Goal: Information Seeking & Learning: Learn about a topic

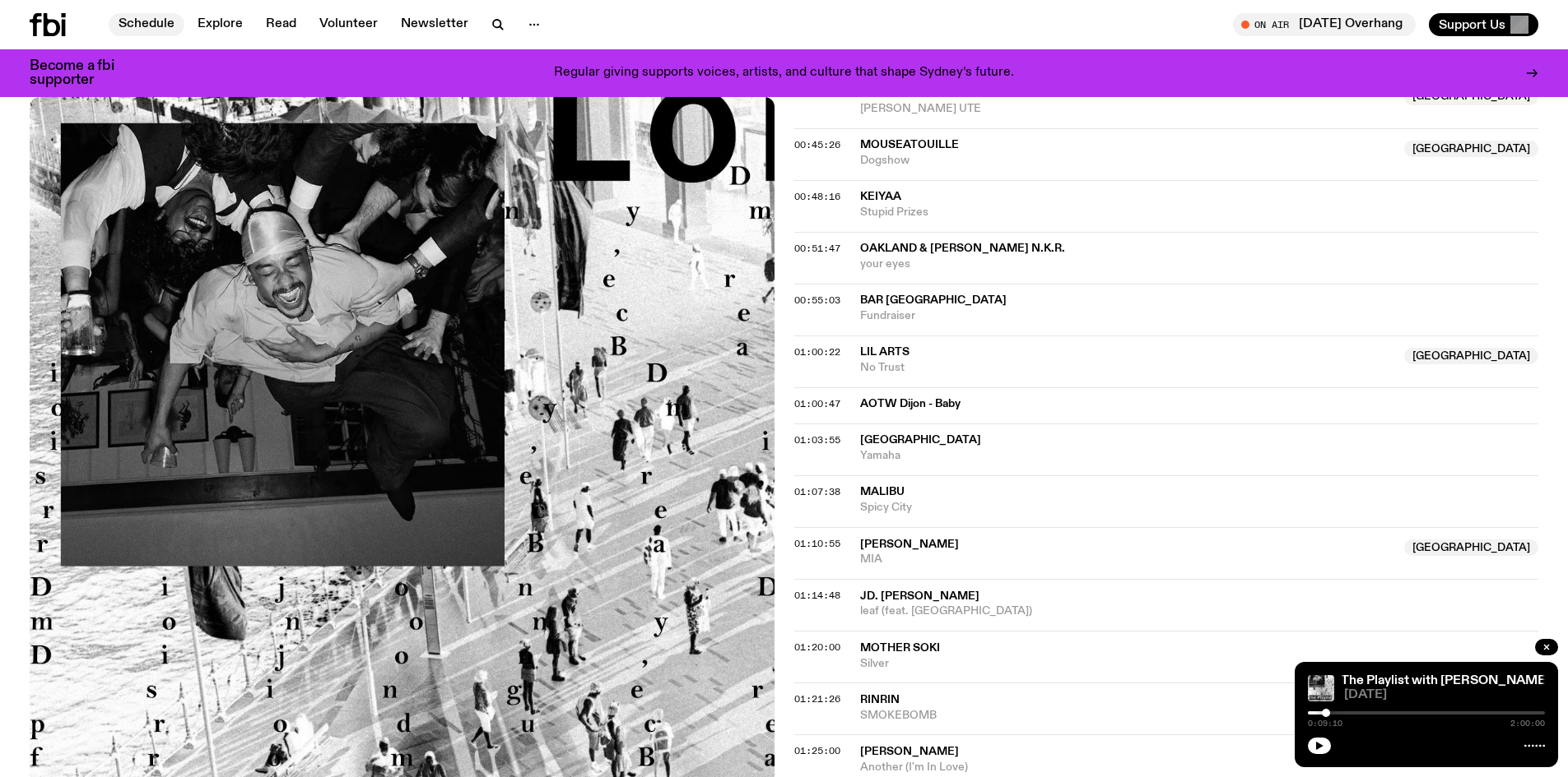
scroll to position [1152, 0]
click at [158, 20] on link "Schedule" at bounding box center [146, 25] width 76 height 23
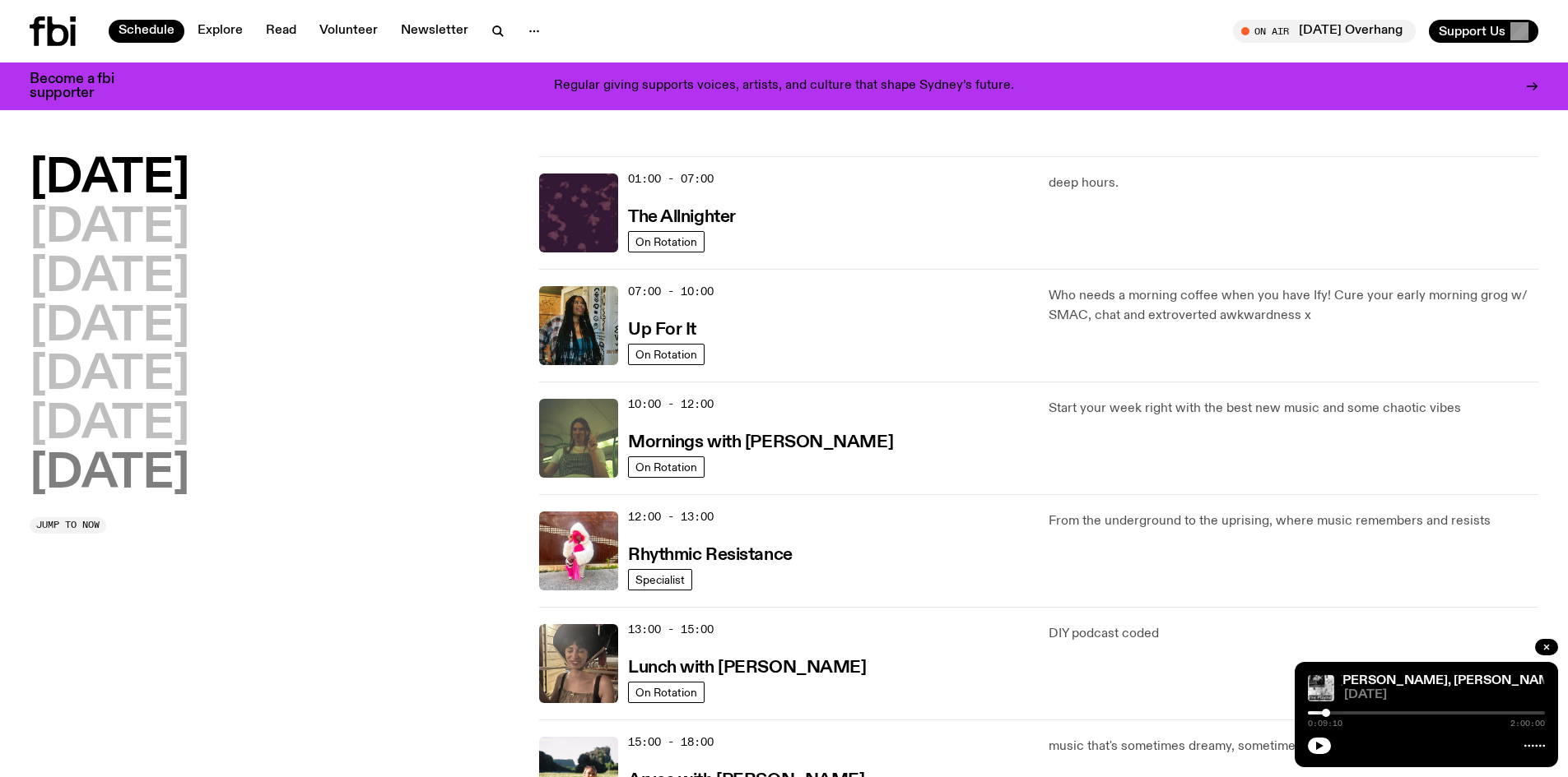
click at [117, 482] on h2 "[DATE]" at bounding box center [109, 474] width 159 height 46
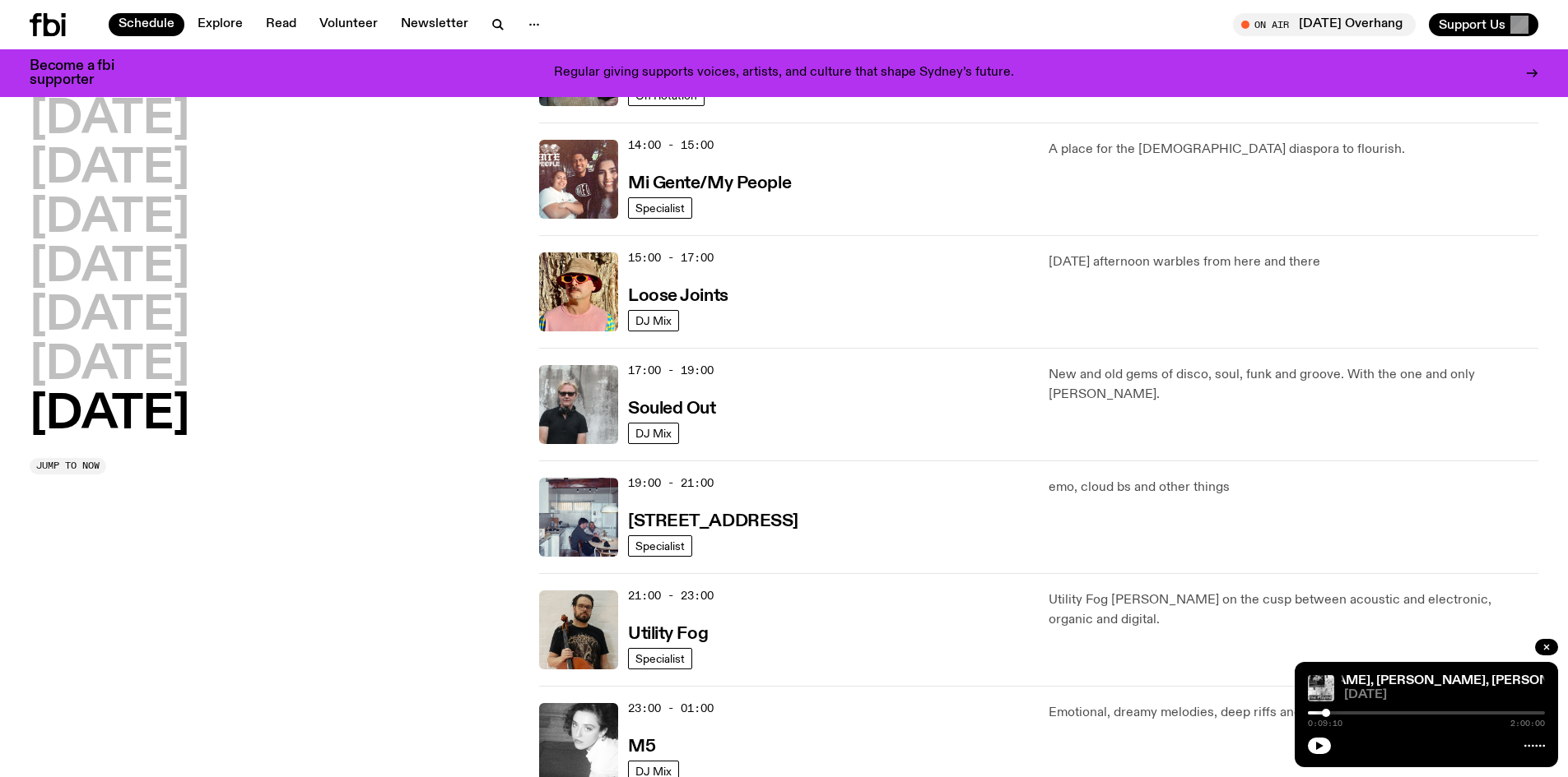
scroll to position [892, 0]
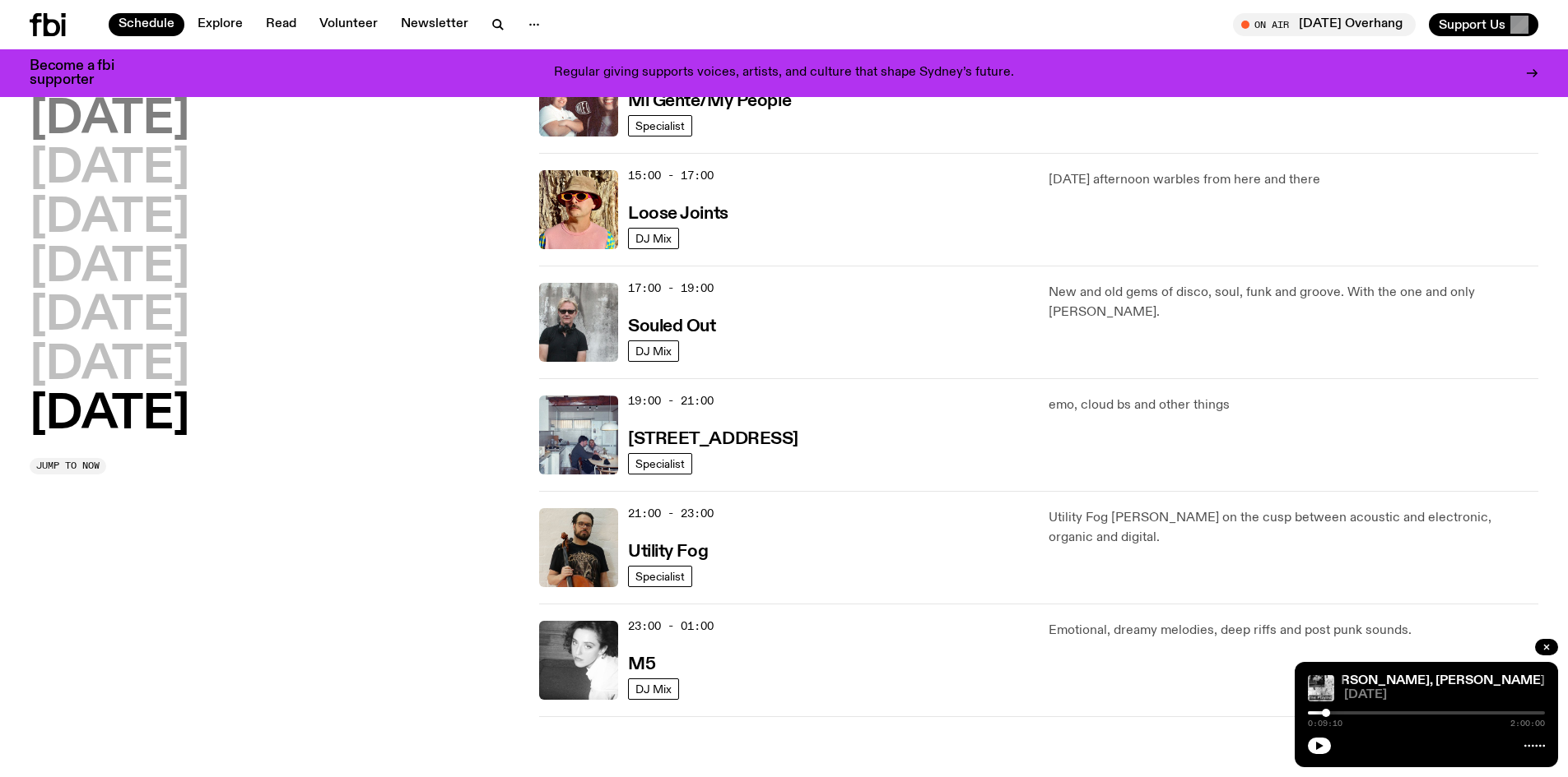
click at [149, 121] on h2 "[DATE]" at bounding box center [109, 120] width 159 height 46
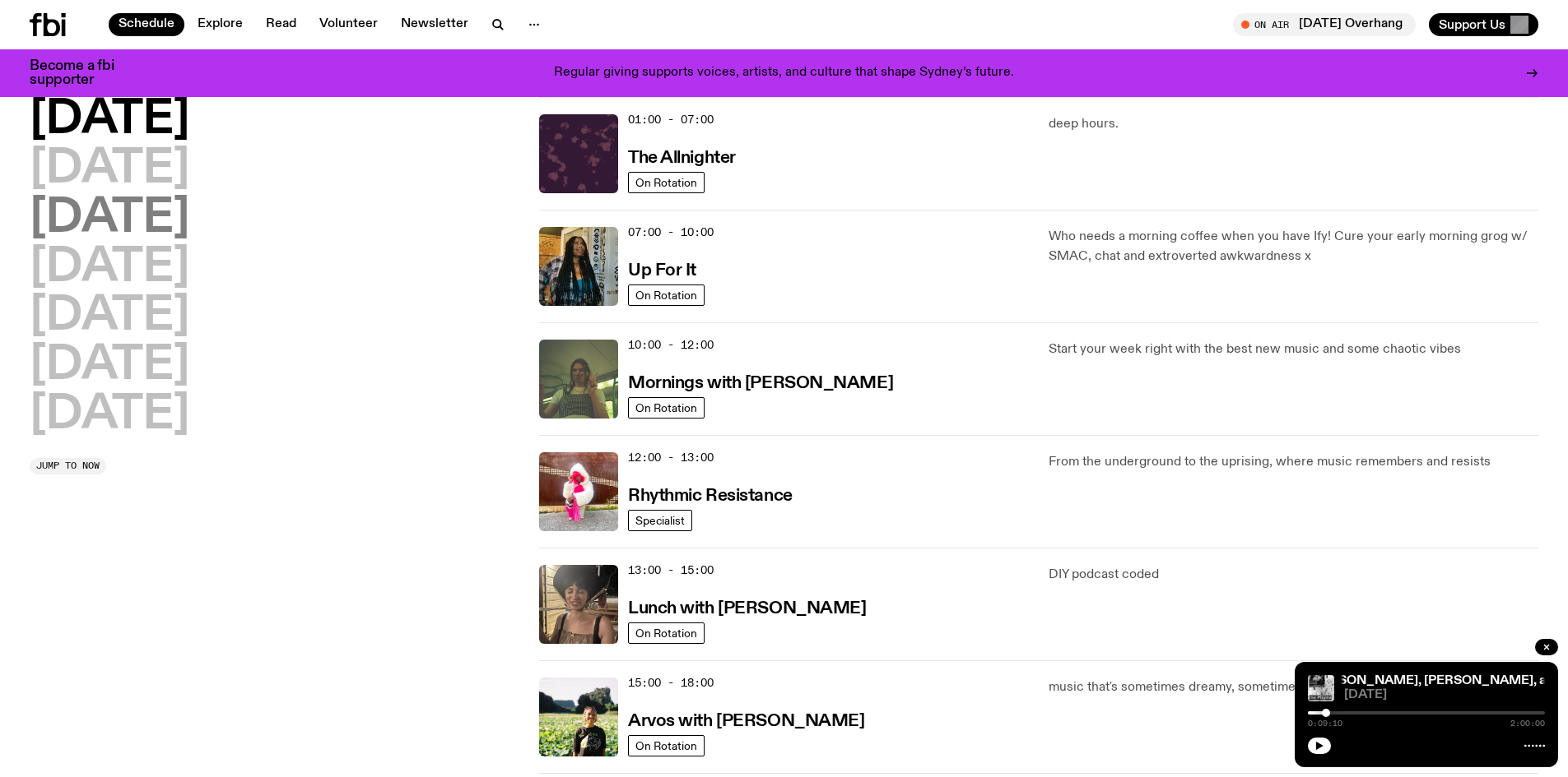
scroll to position [0, 0]
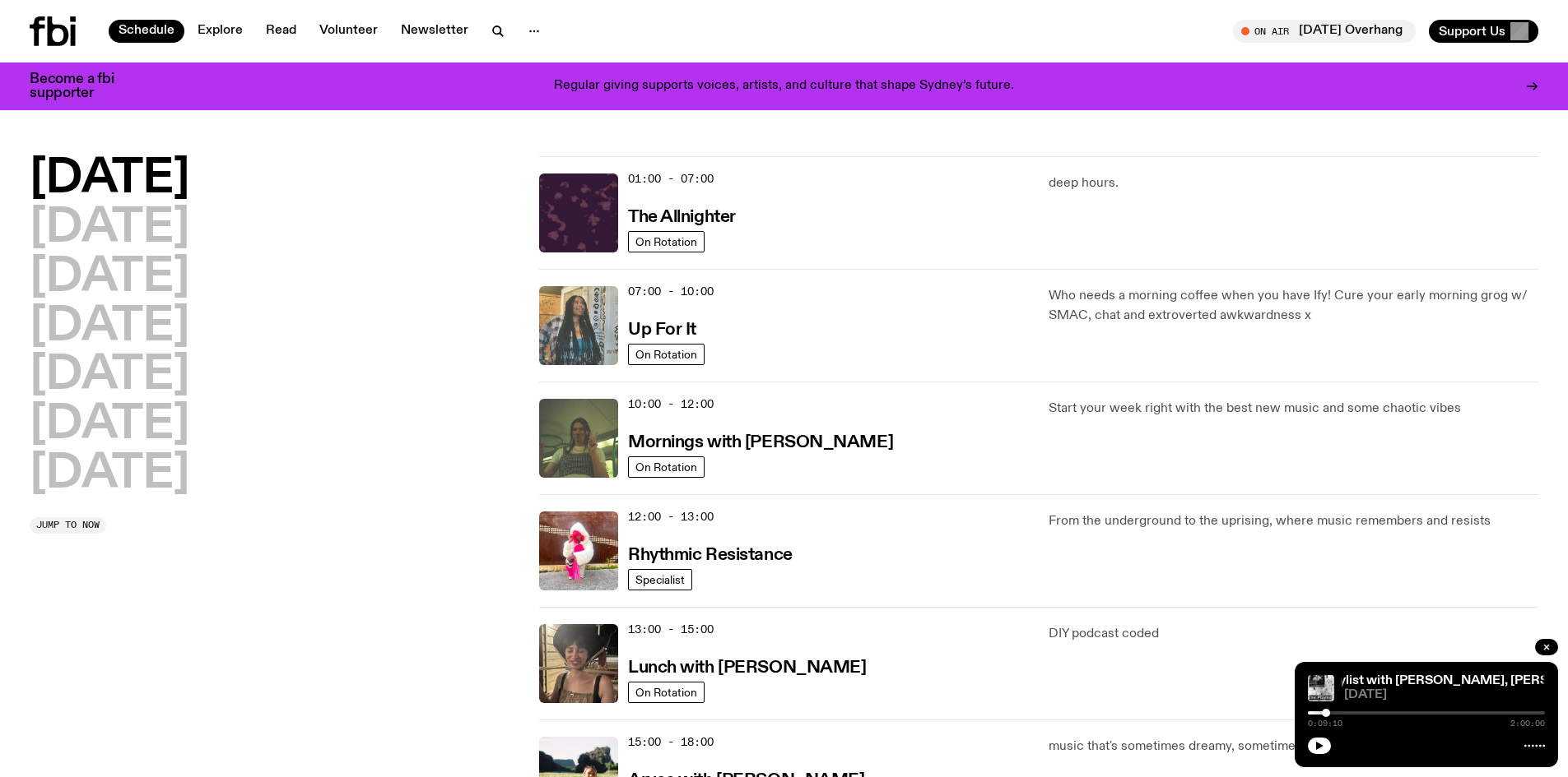
click at [569, 320] on img at bounding box center [578, 326] width 79 height 79
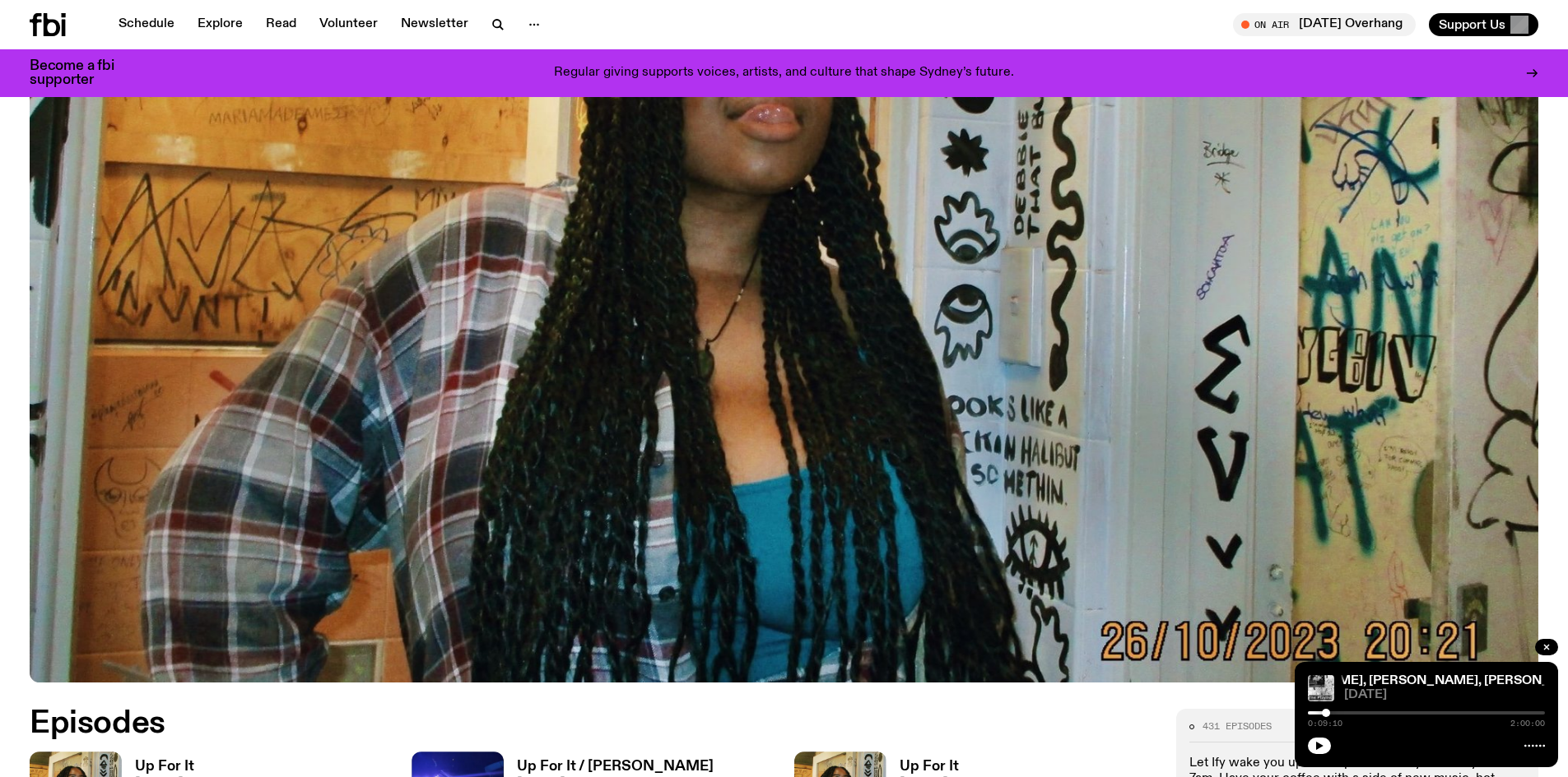
scroll to position [809, 0]
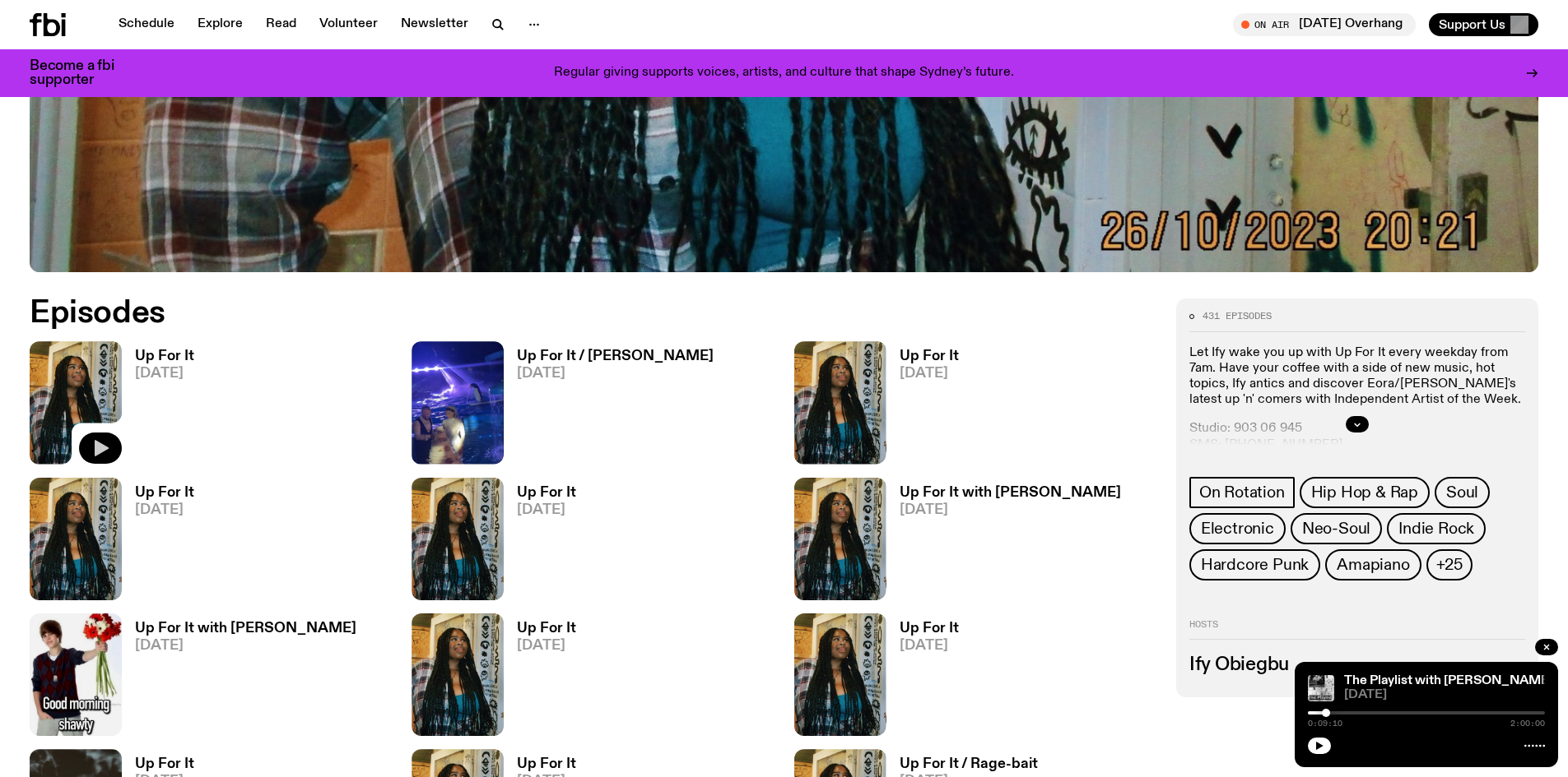
click at [95, 445] on icon "button" at bounding box center [102, 448] width 14 height 16
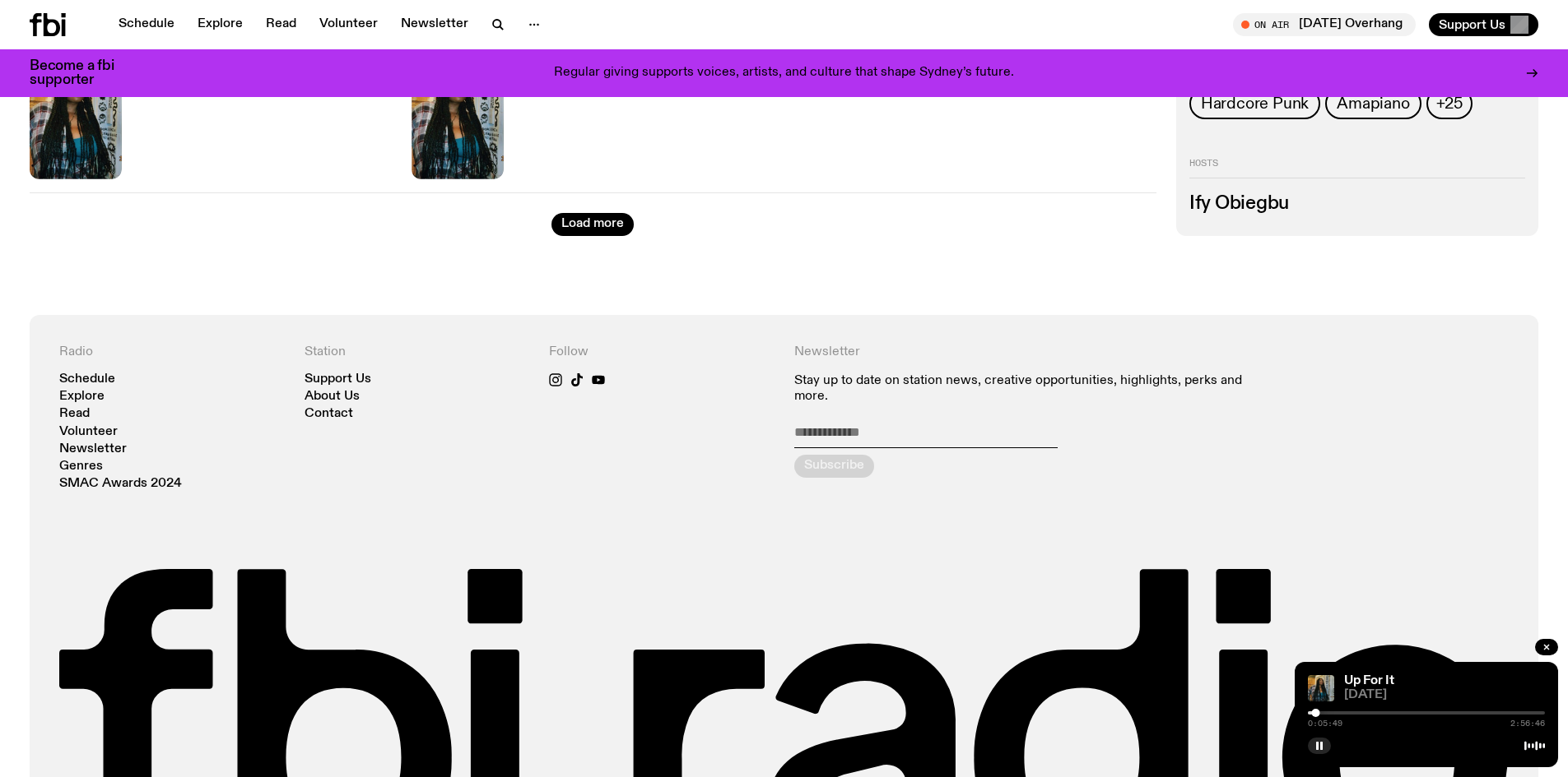
scroll to position [2044, 0]
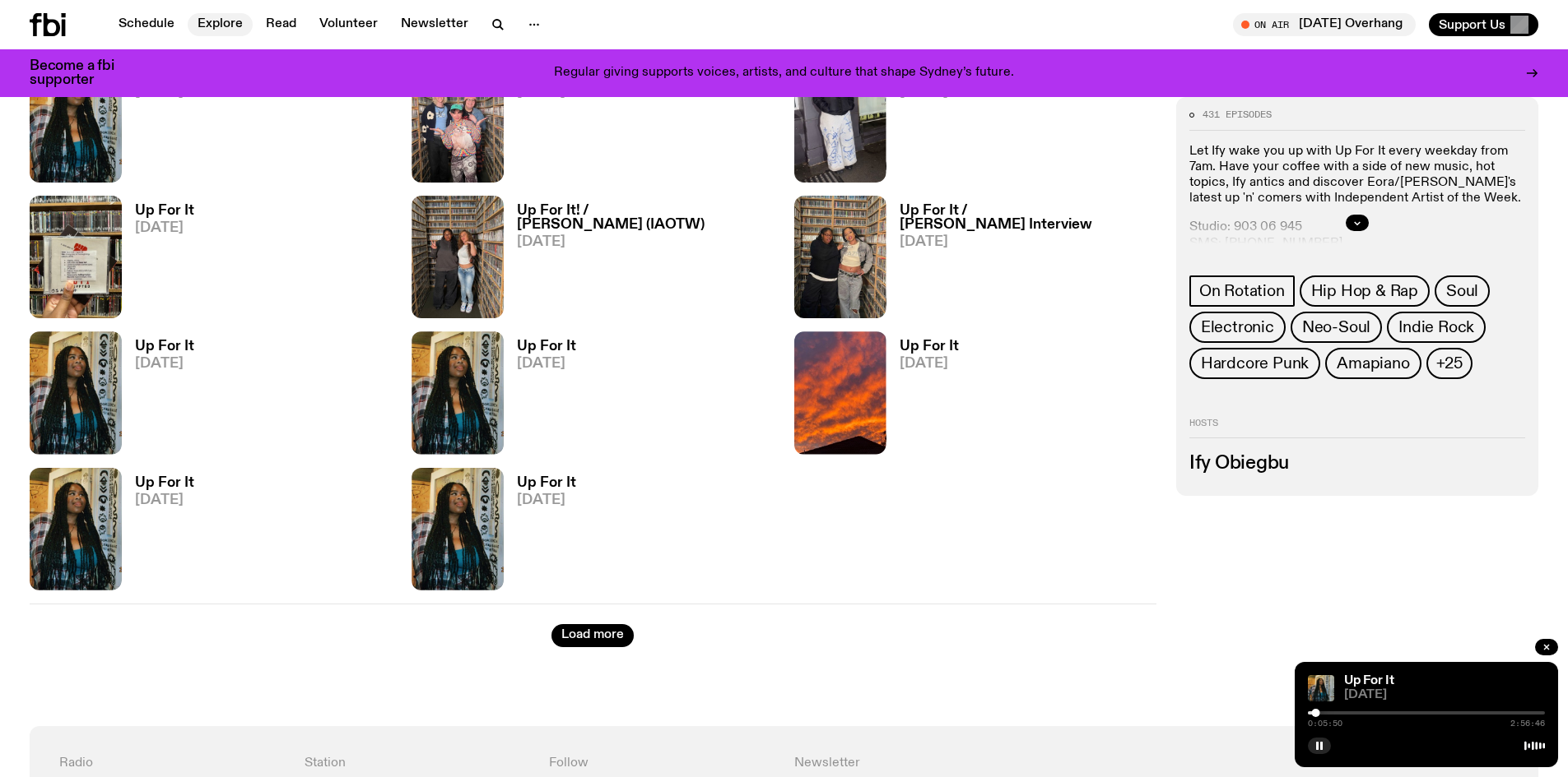
click at [223, 20] on link "Explore" at bounding box center [220, 25] width 65 height 23
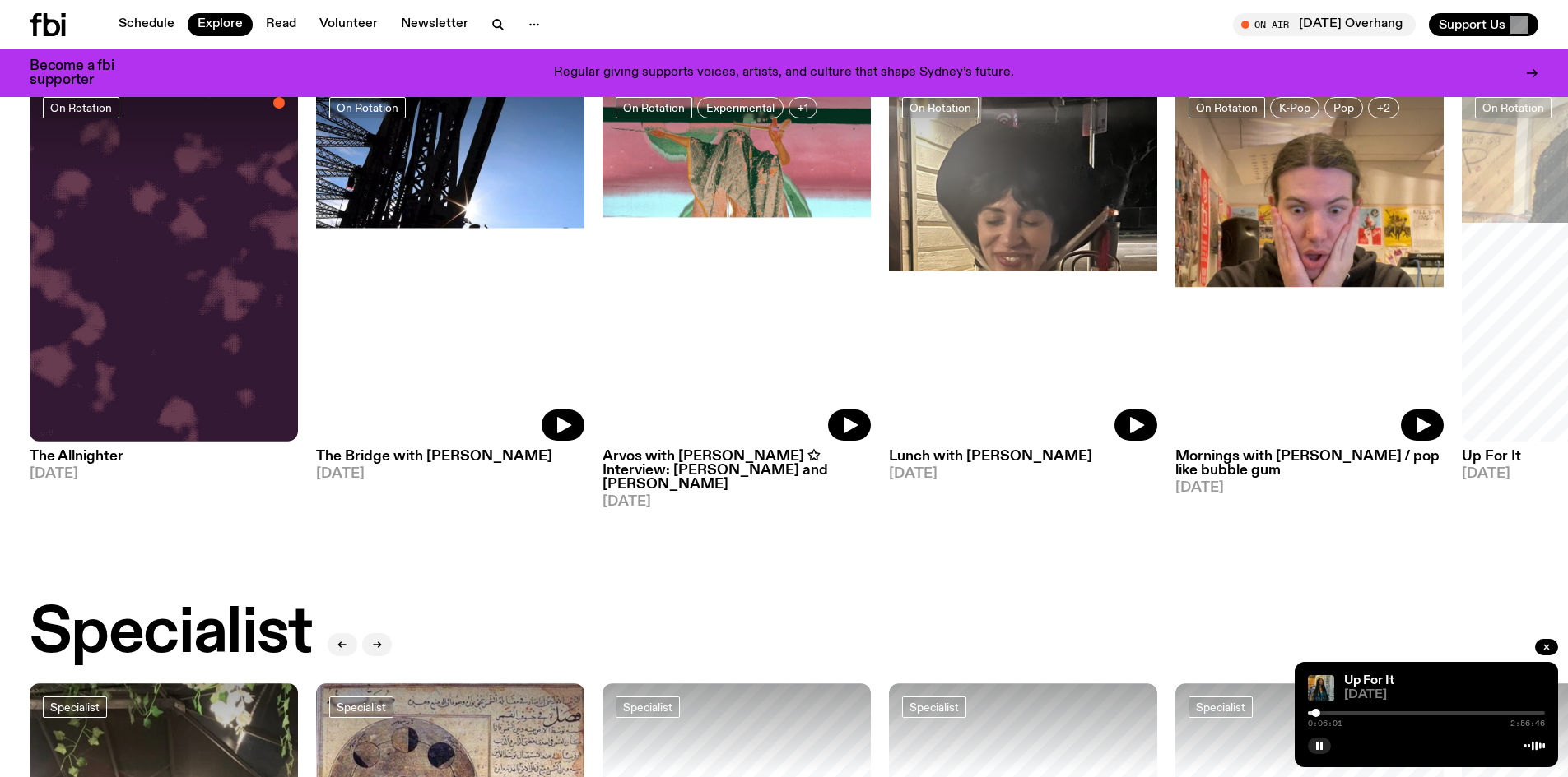
scroll to position [563, 0]
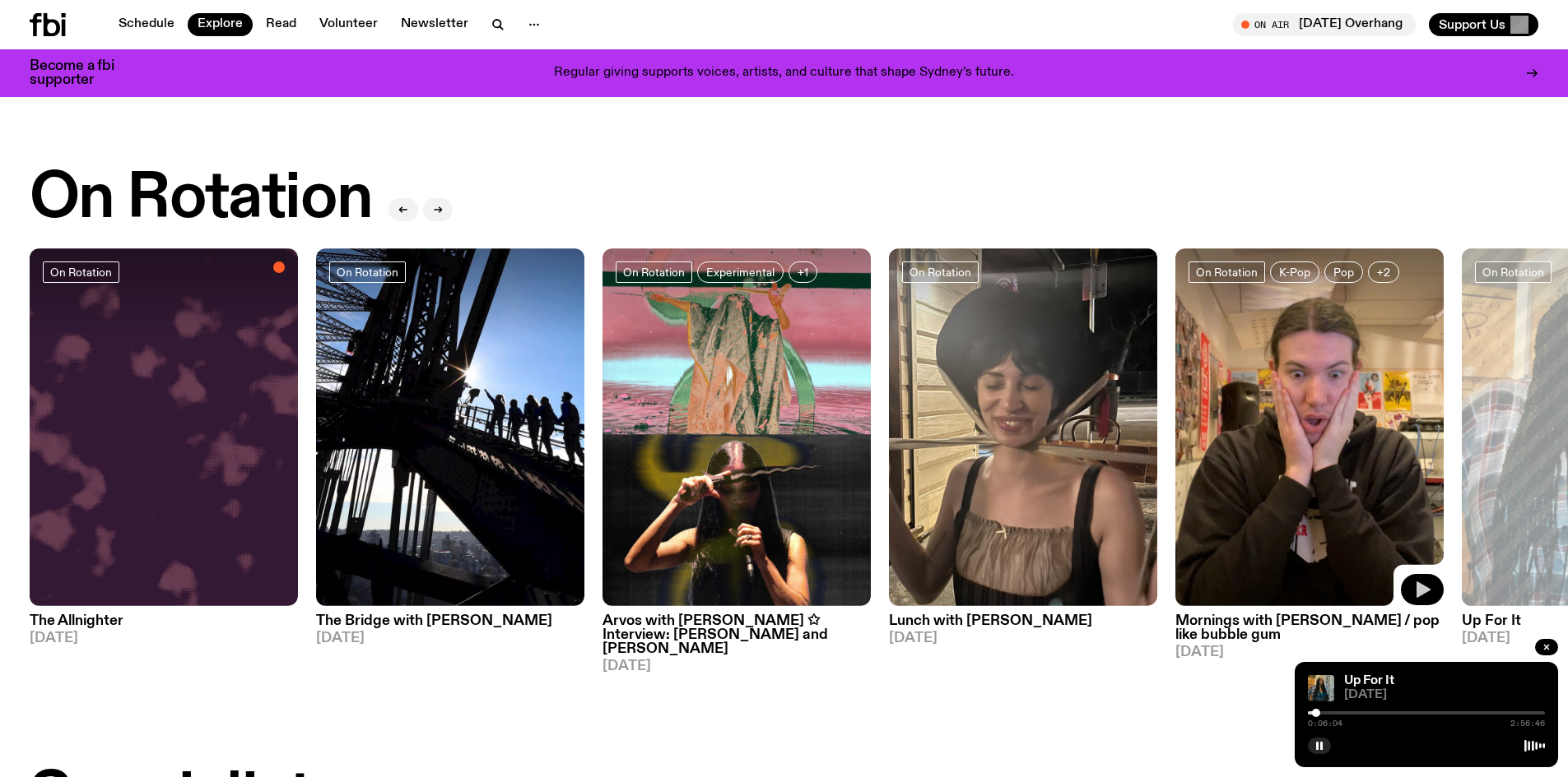
click at [1420, 588] on icon "button" at bounding box center [1424, 589] width 14 height 16
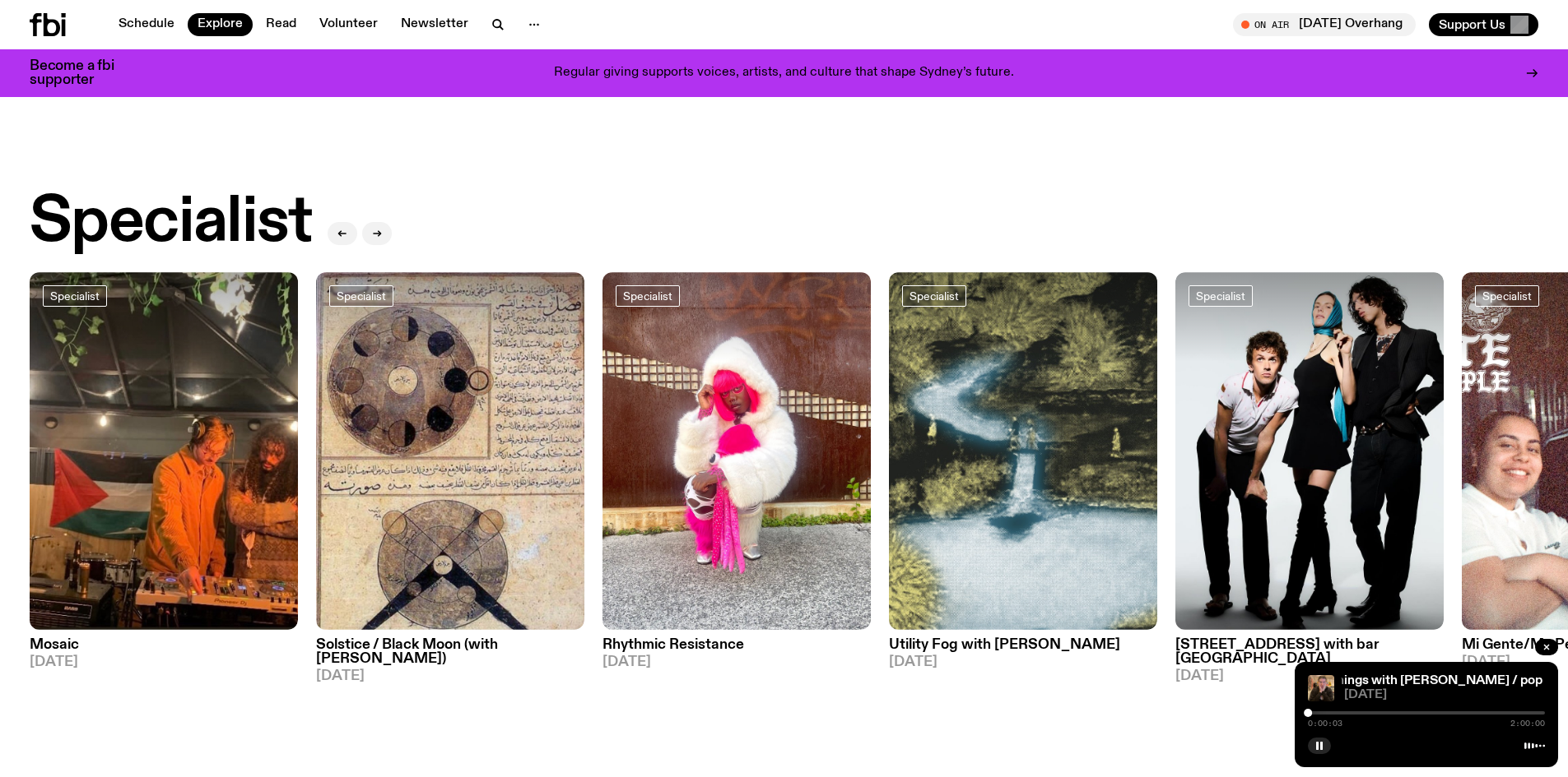
scroll to position [727, 0]
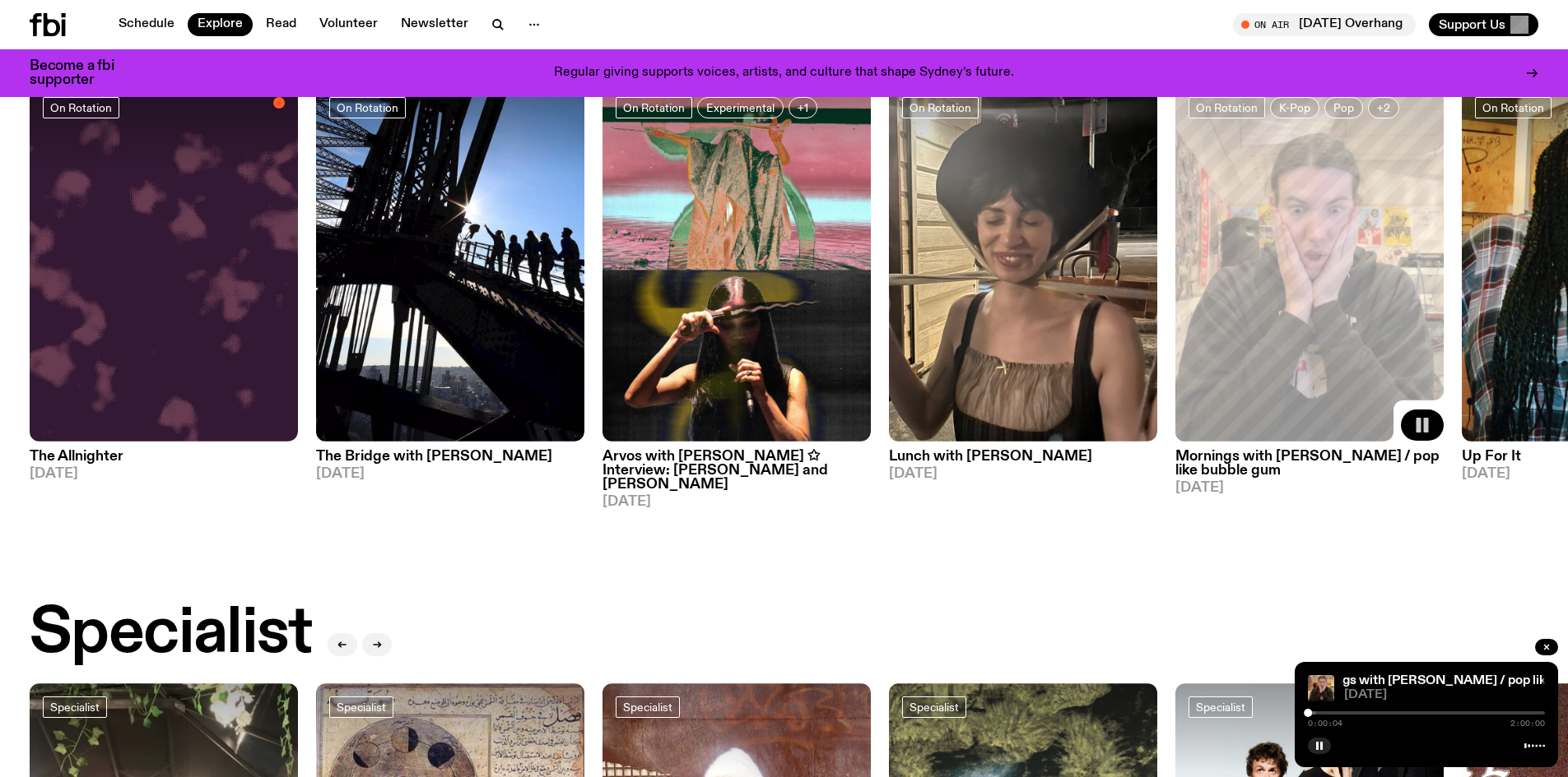
click at [1262, 462] on h3 "Mornings with [PERSON_NAME] / pop like bubble gum" at bounding box center [1309, 464] width 268 height 28
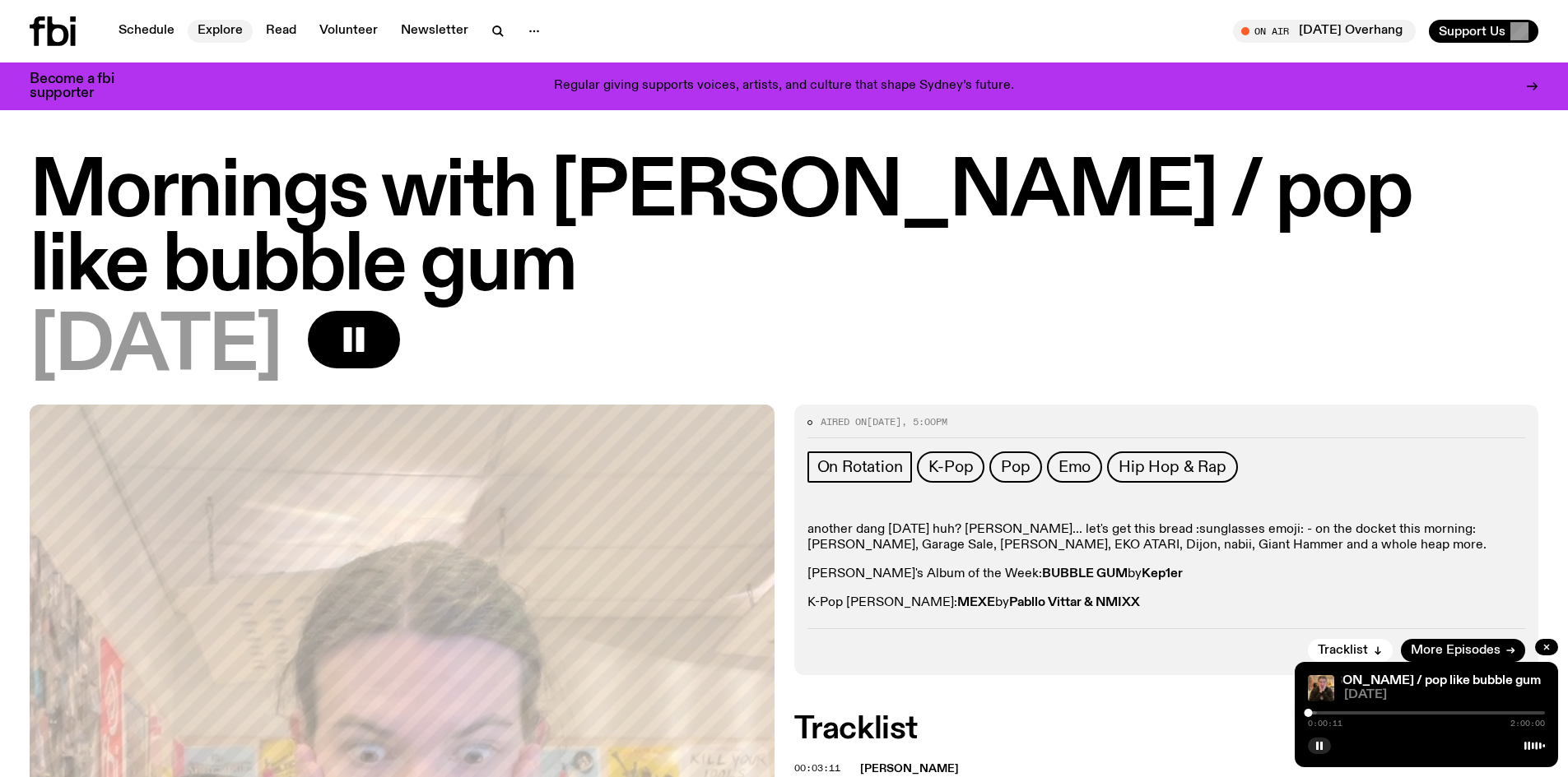
click at [218, 32] on link "Explore" at bounding box center [220, 31] width 65 height 23
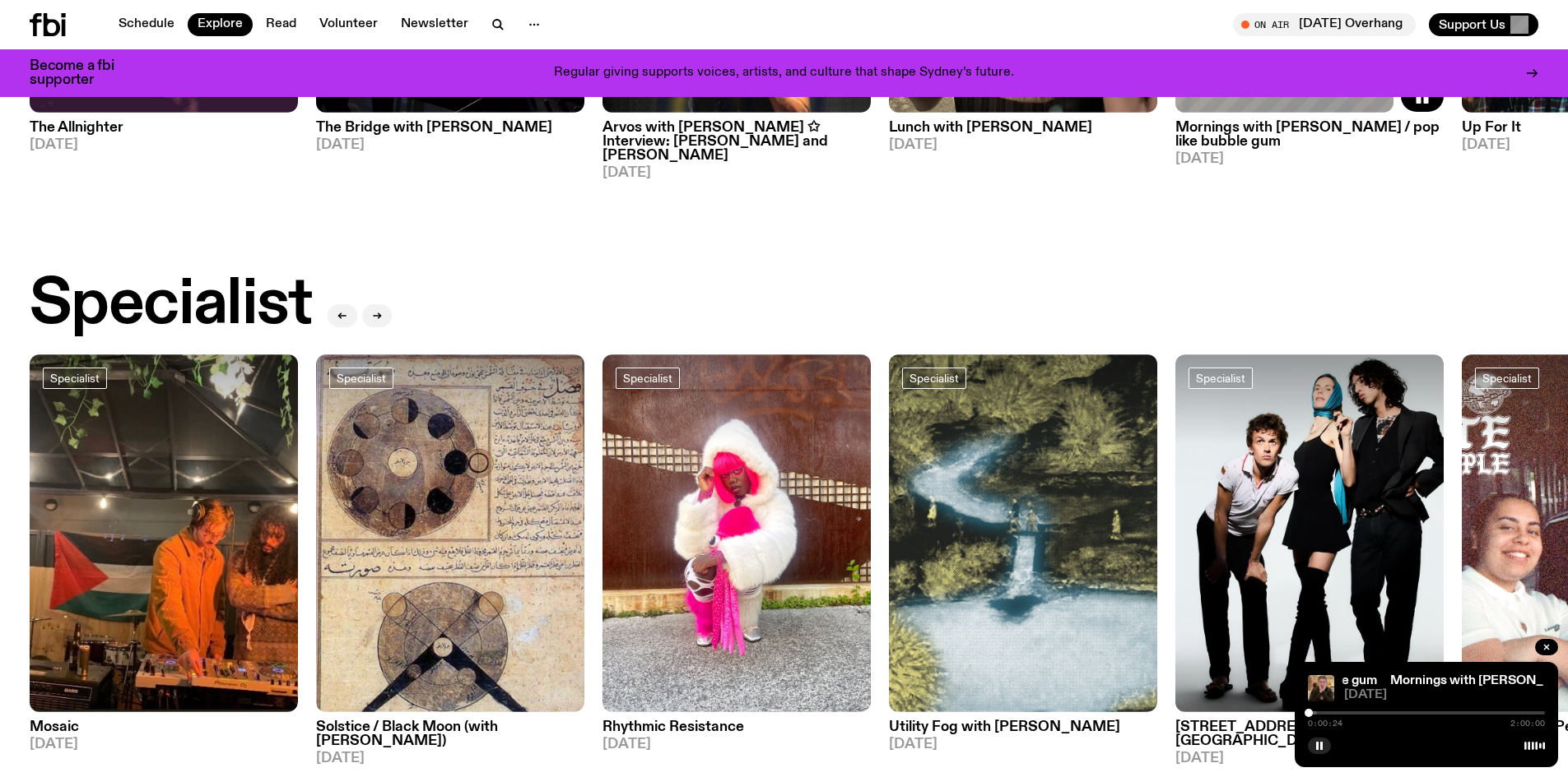
scroll to position [563, 0]
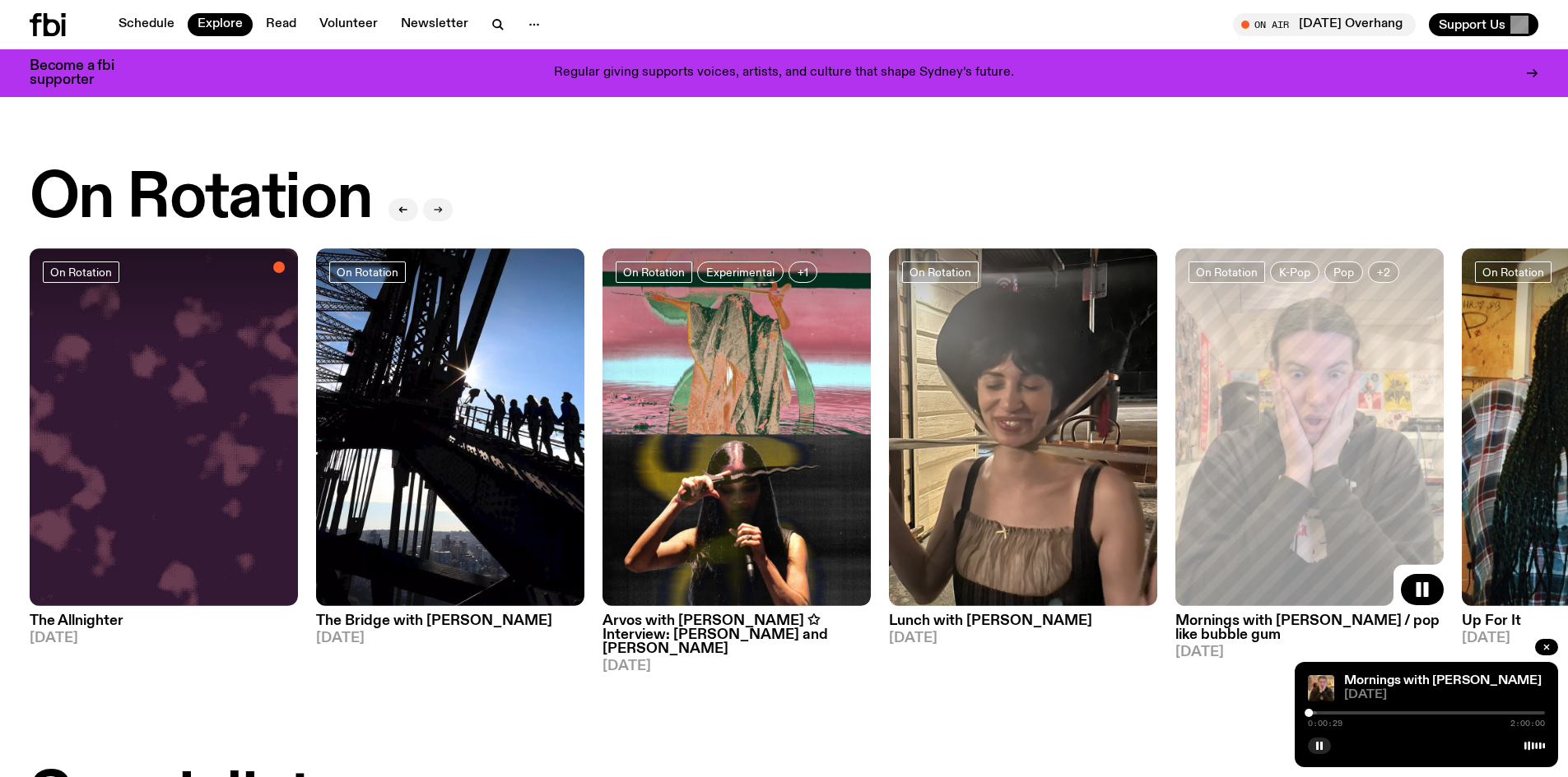
click at [437, 214] on icon "button" at bounding box center [437, 209] width 10 height 10
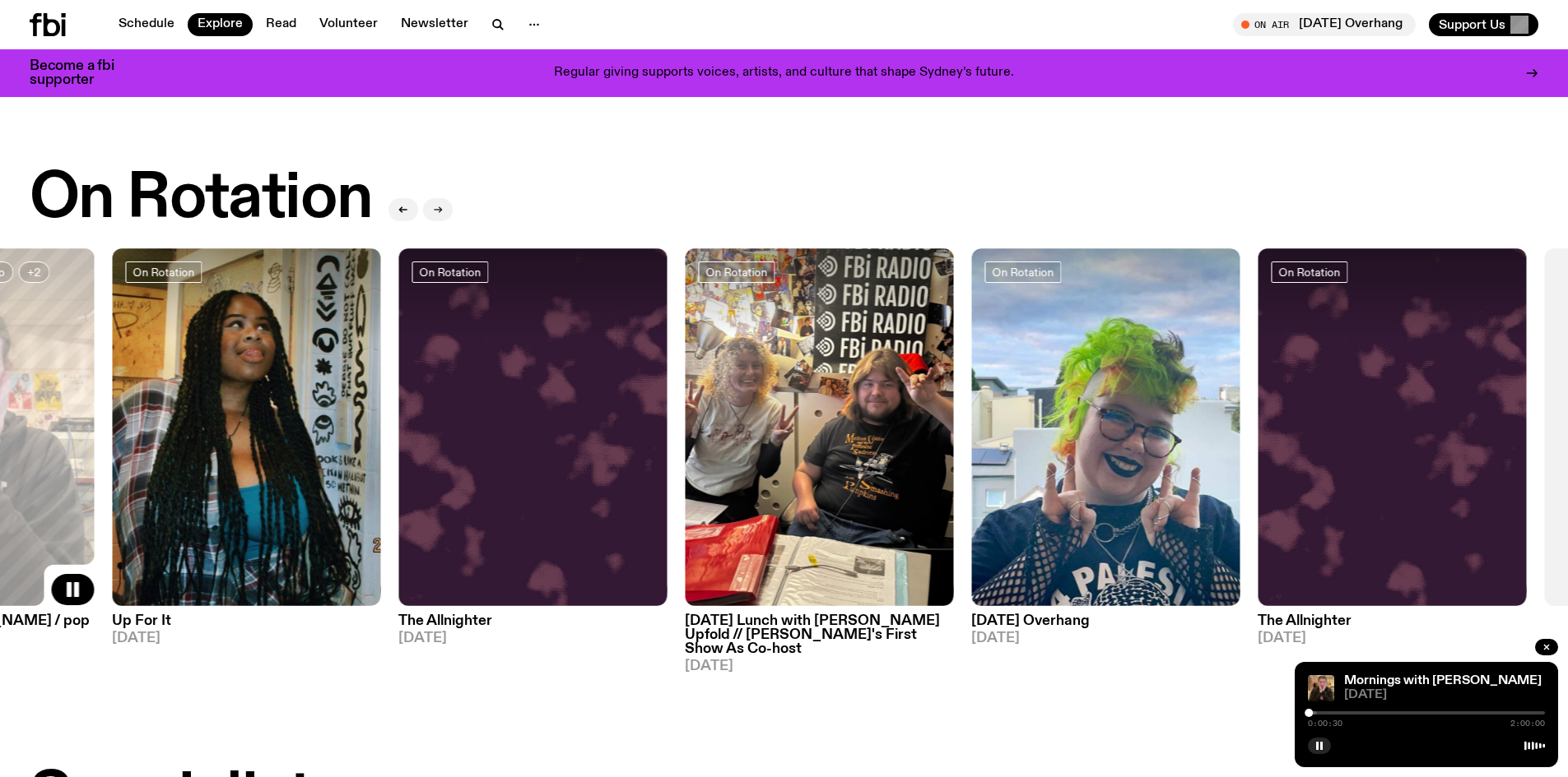
click at [437, 214] on icon "button" at bounding box center [437, 209] width 10 height 10
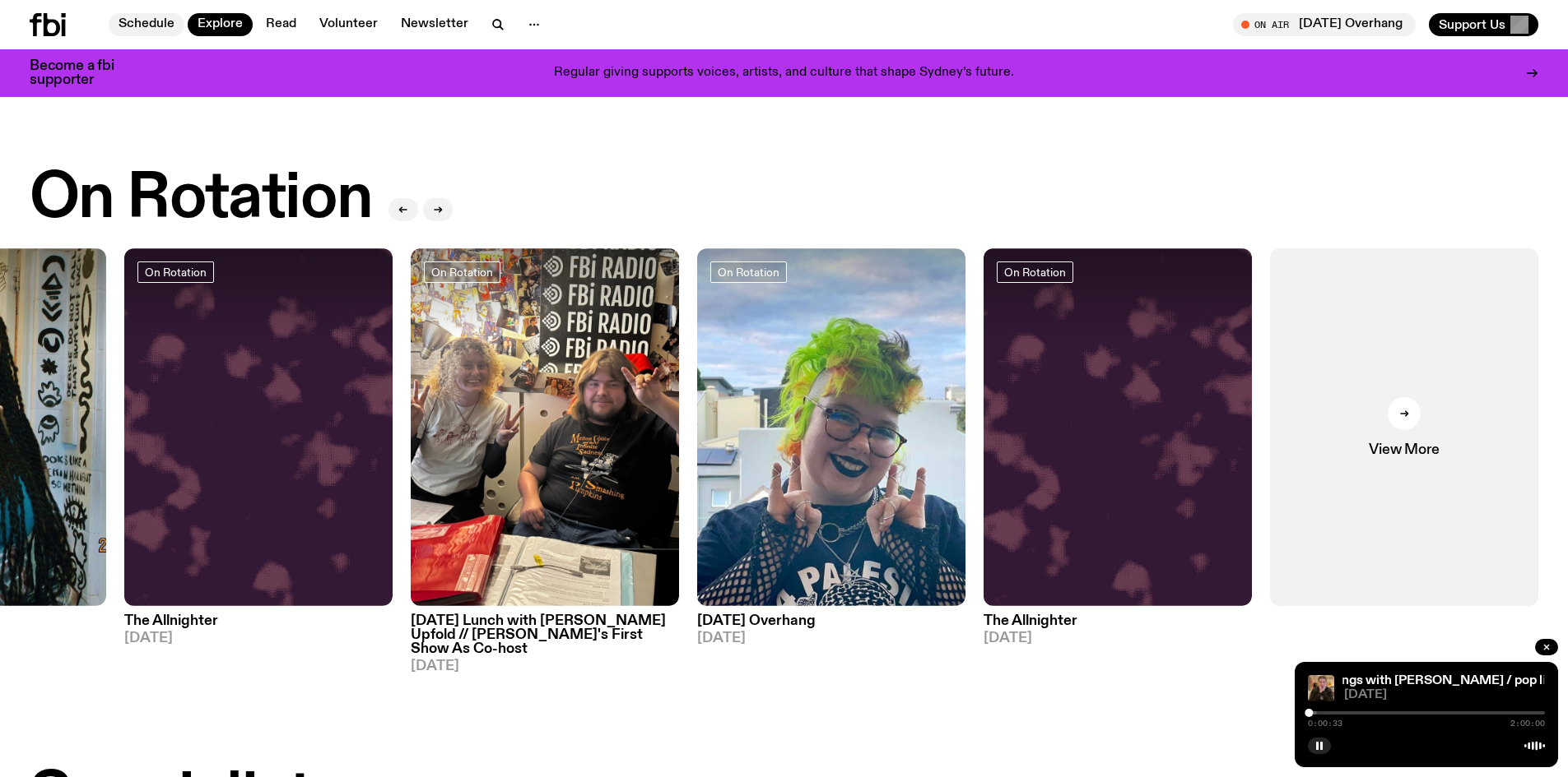
click at [154, 19] on link "Schedule" at bounding box center [146, 25] width 76 height 23
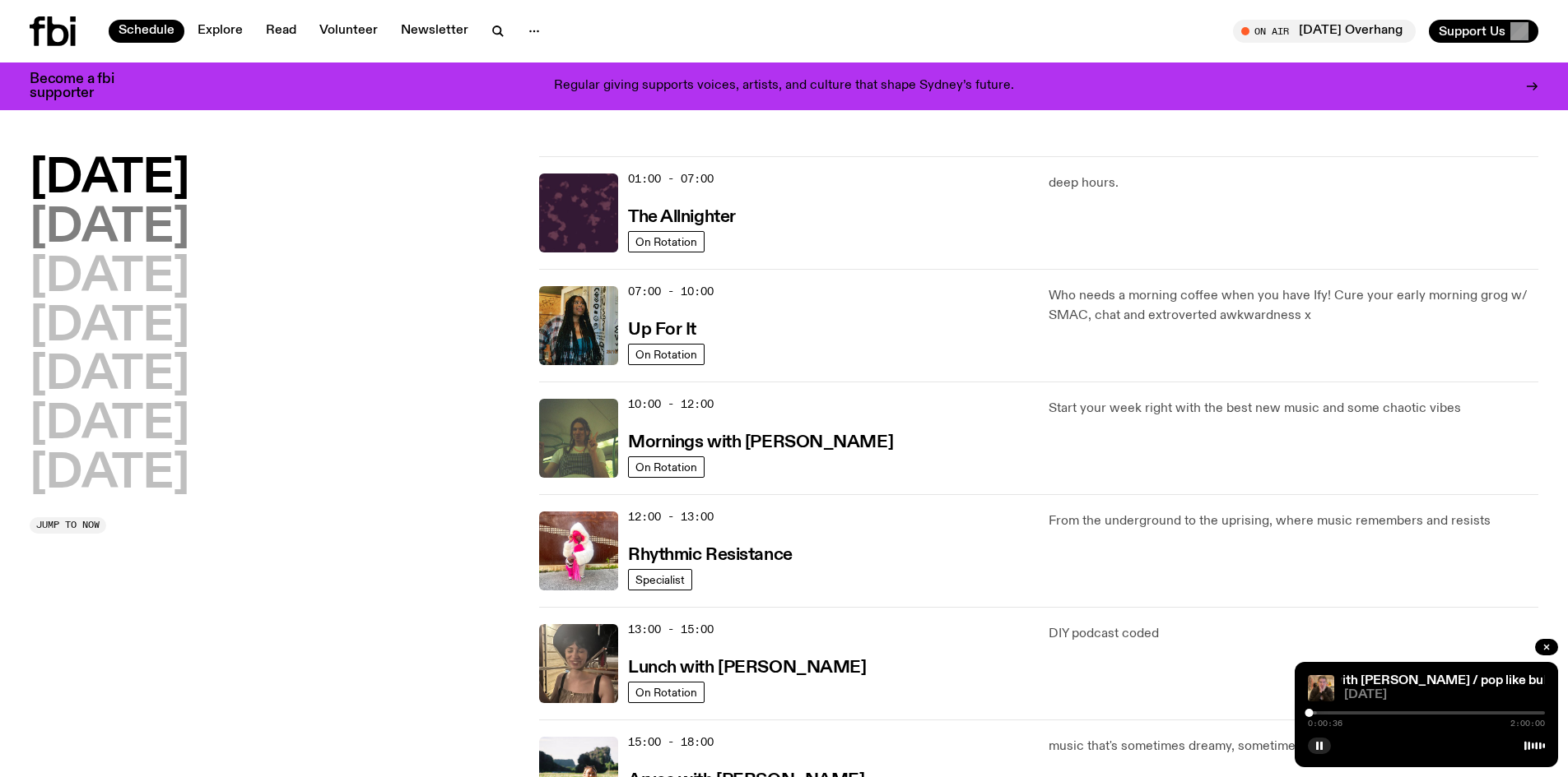
click at [174, 245] on h2 "[DATE]" at bounding box center [109, 229] width 159 height 46
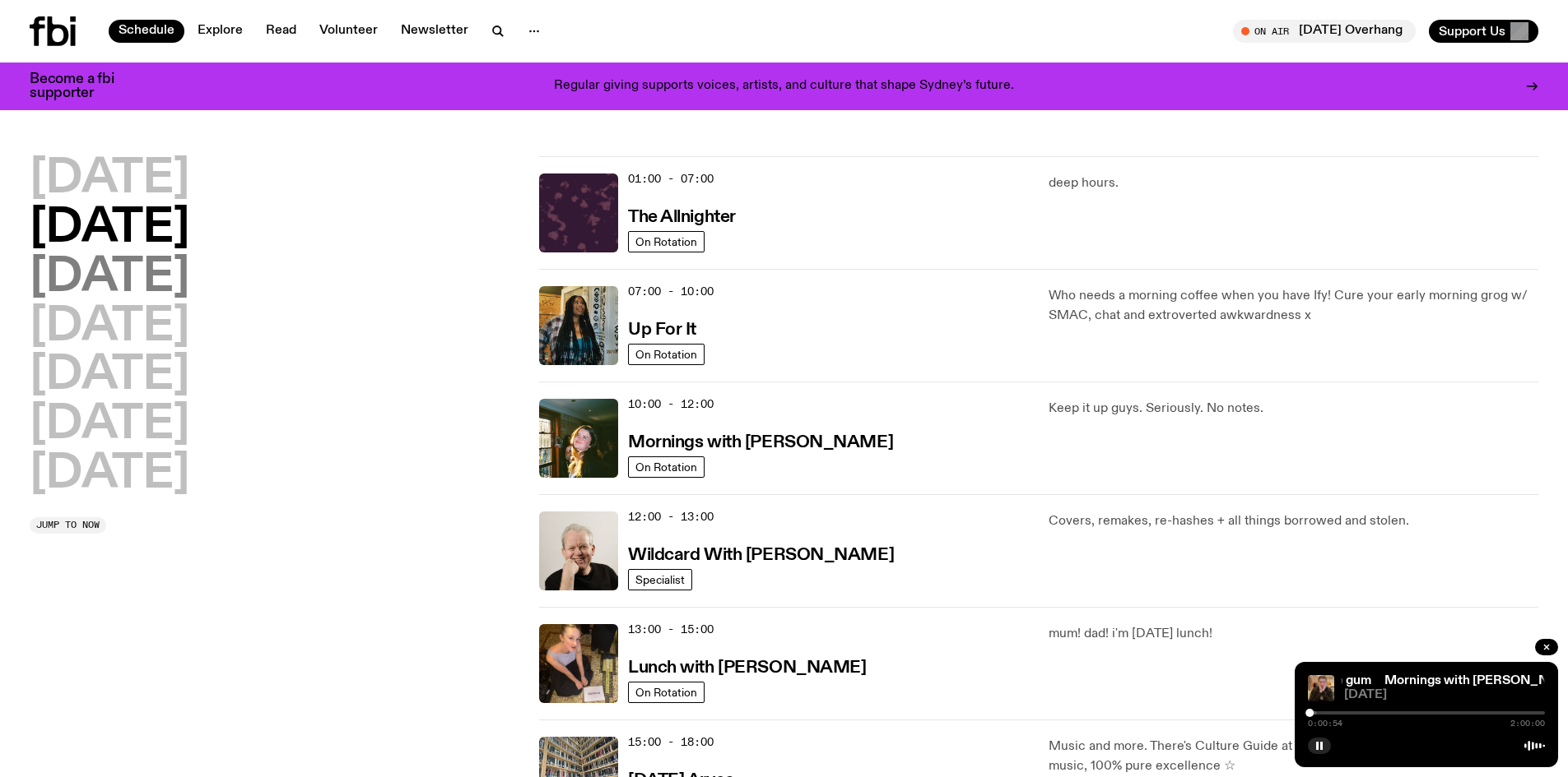
click at [166, 283] on h2 "[DATE]" at bounding box center [109, 279] width 159 height 46
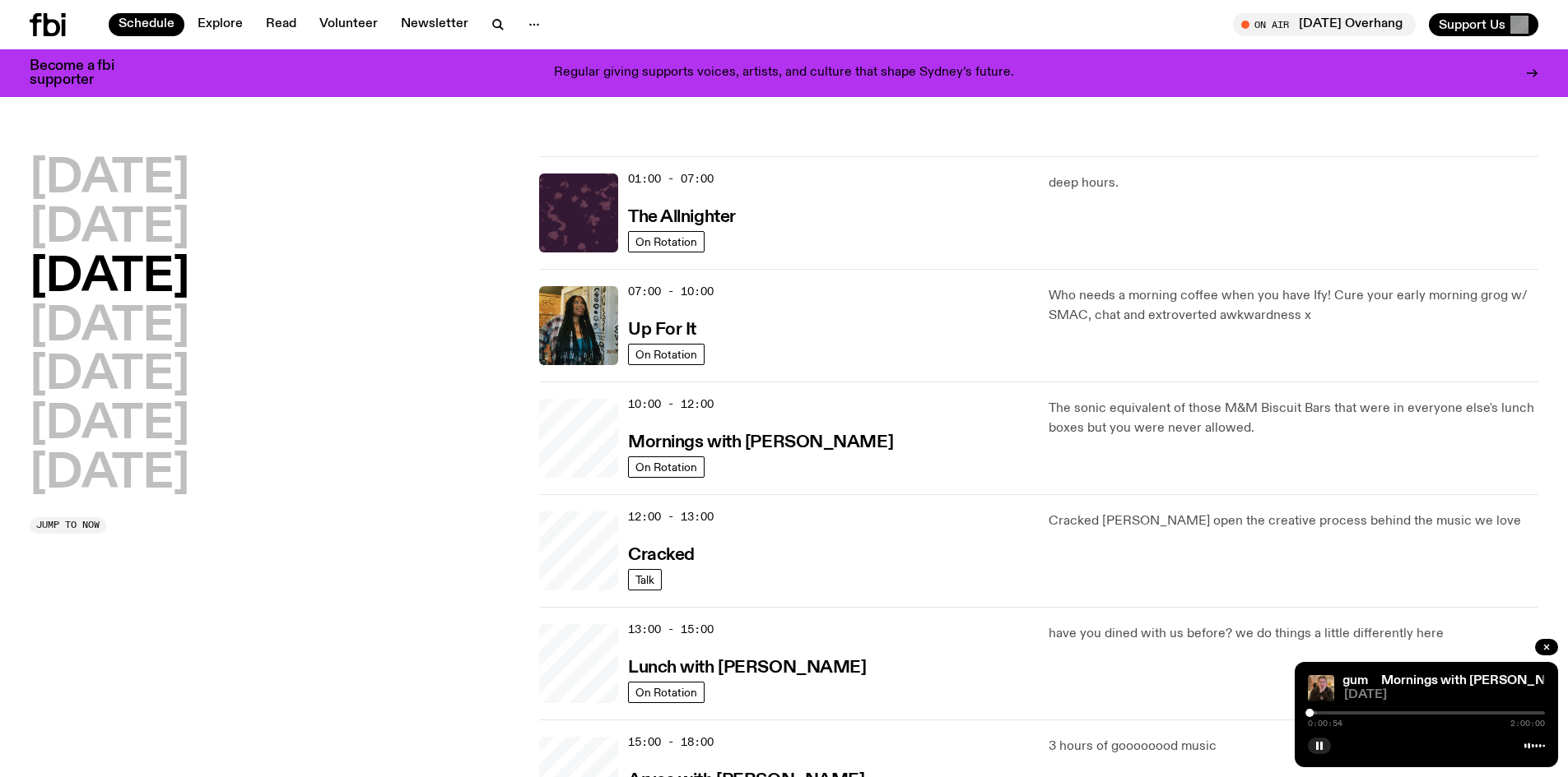
scroll to position [46, 0]
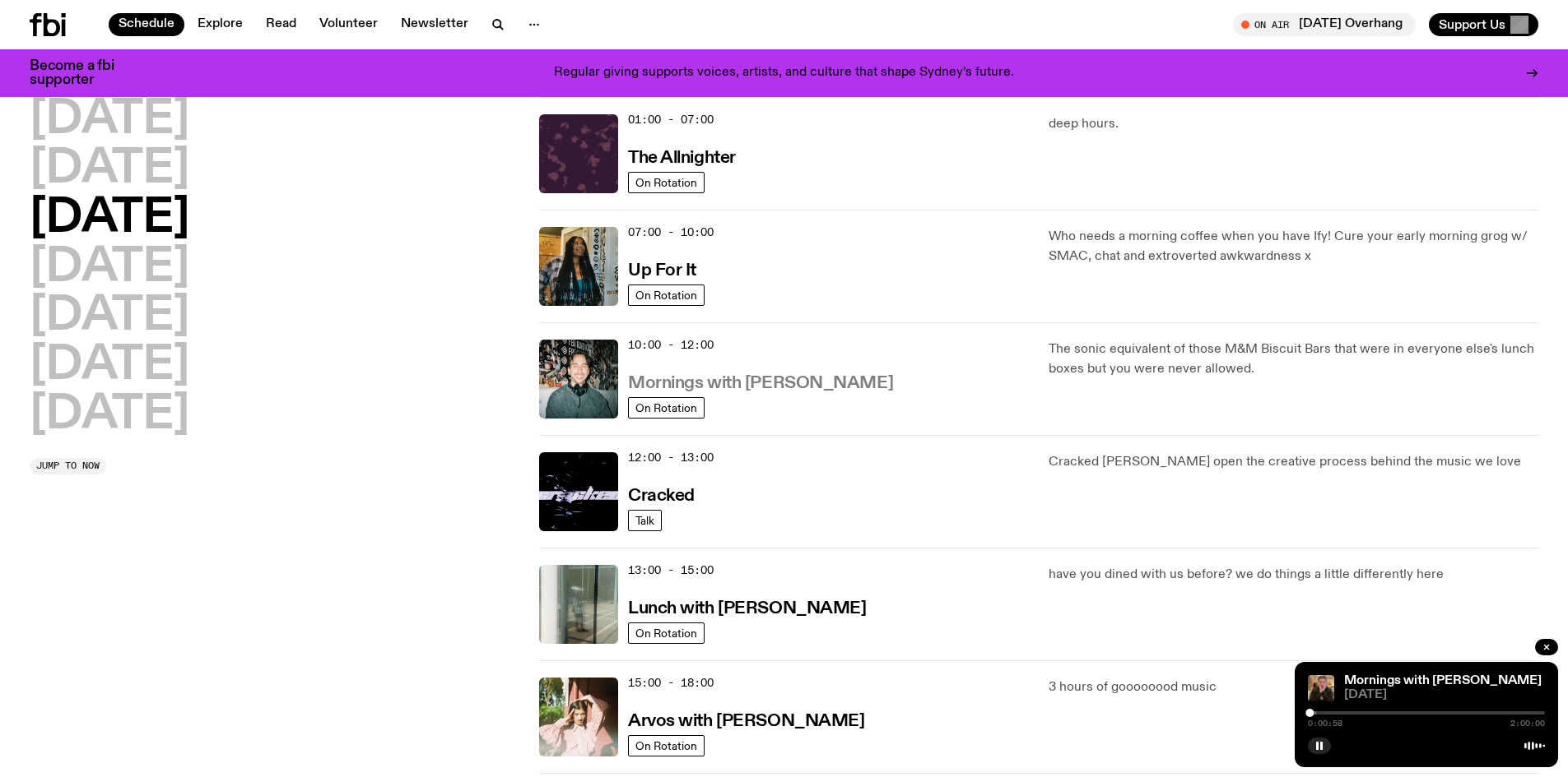
click at [757, 378] on h3 "Mornings with [PERSON_NAME]" at bounding box center [760, 383] width 265 height 17
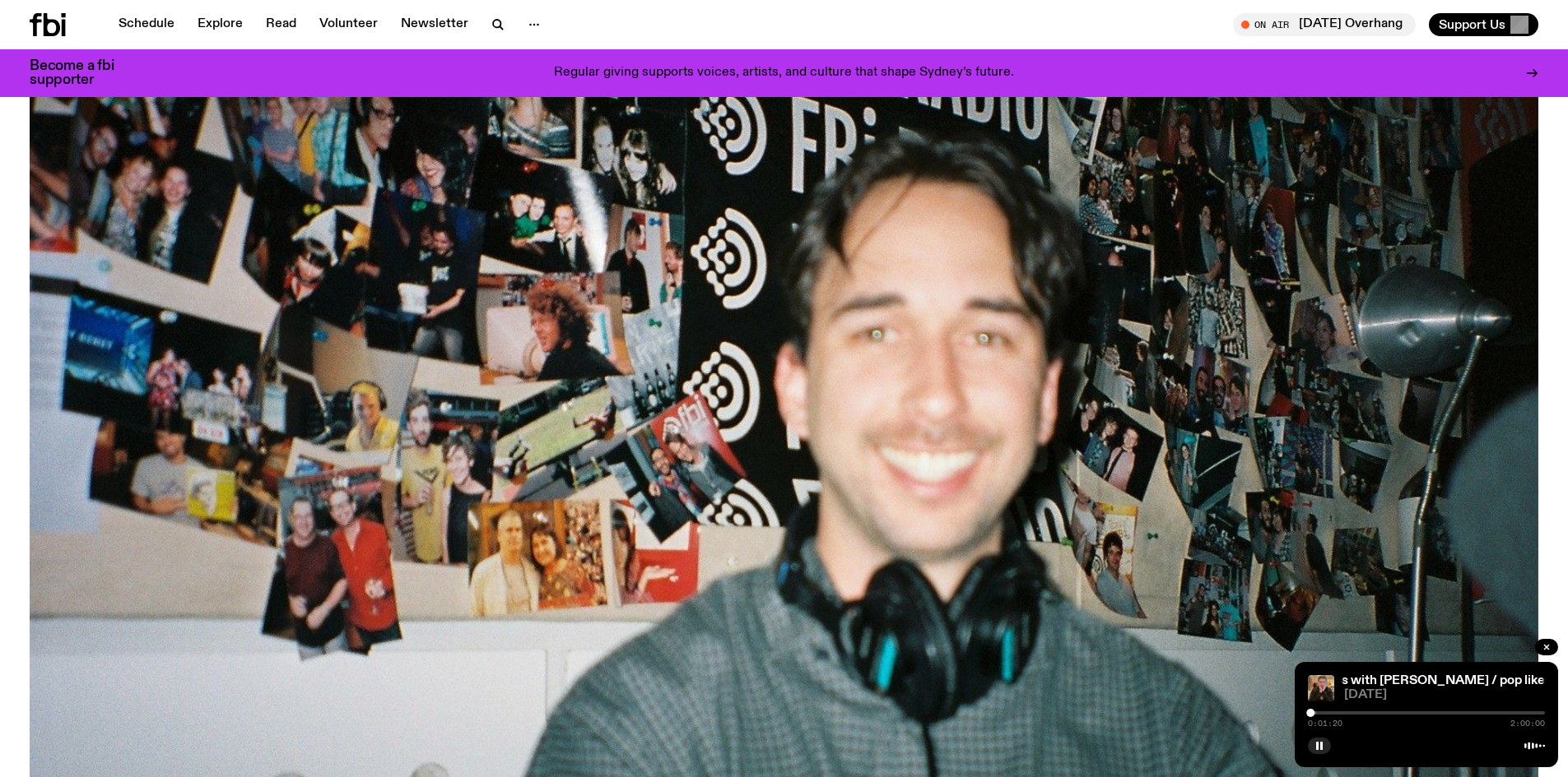
scroll to position [326, 0]
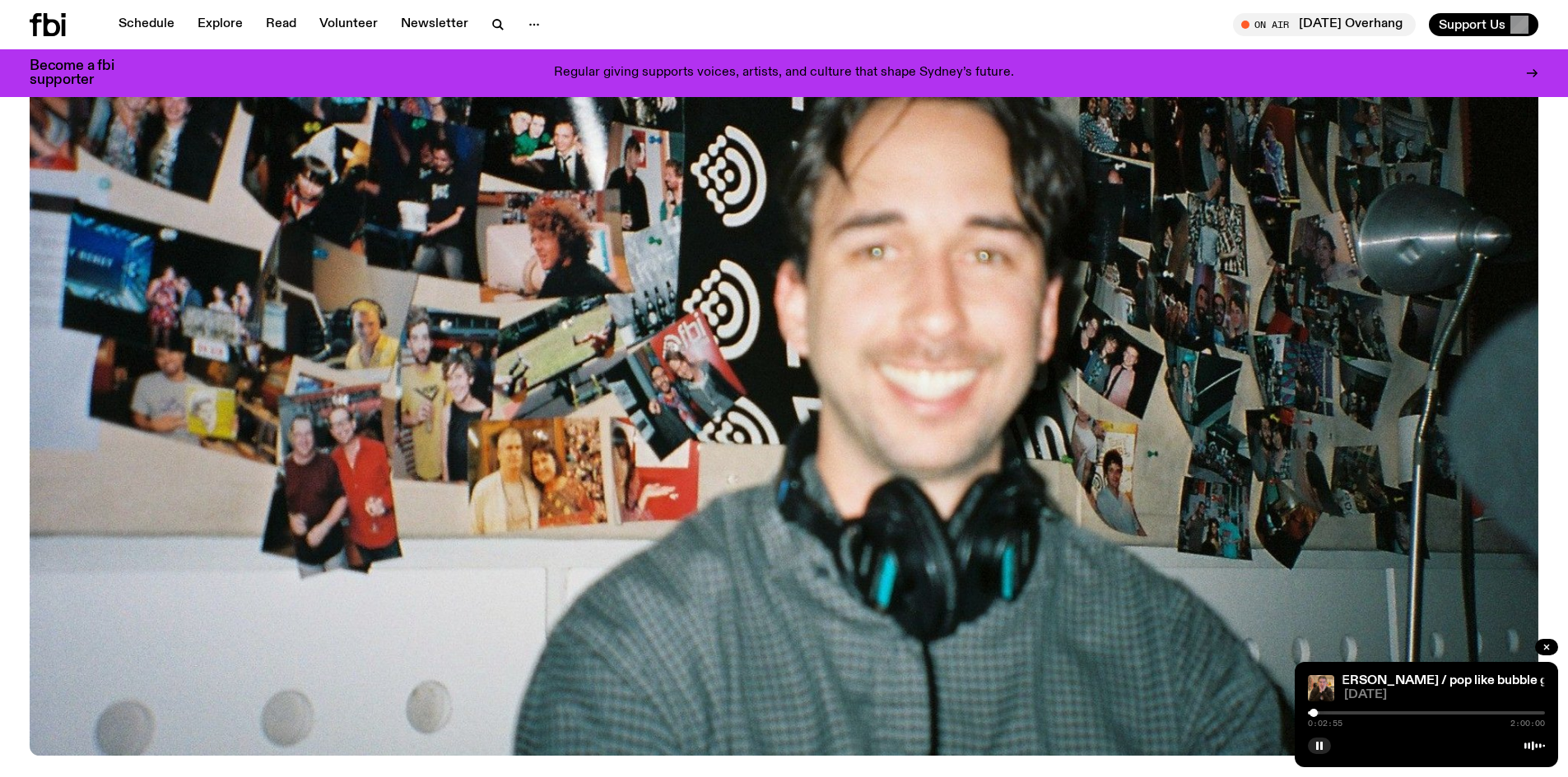
click at [1434, 692] on span "[DATE]" at bounding box center [1444, 695] width 201 height 12
click at [1424, 677] on link "Mornings with [PERSON_NAME] / pop like bubble gum" at bounding box center [1391, 681] width 324 height 13
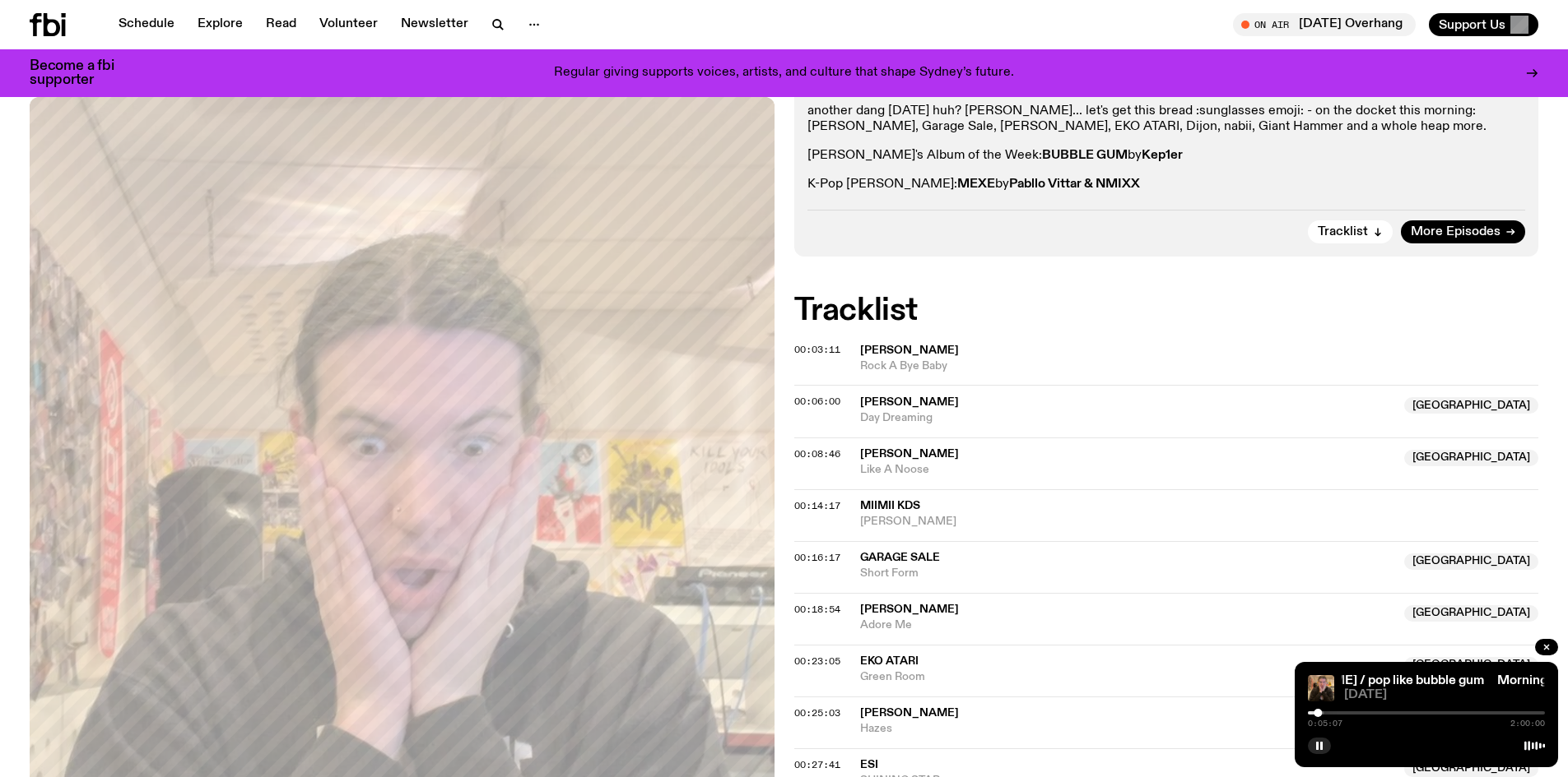
scroll to position [481, 0]
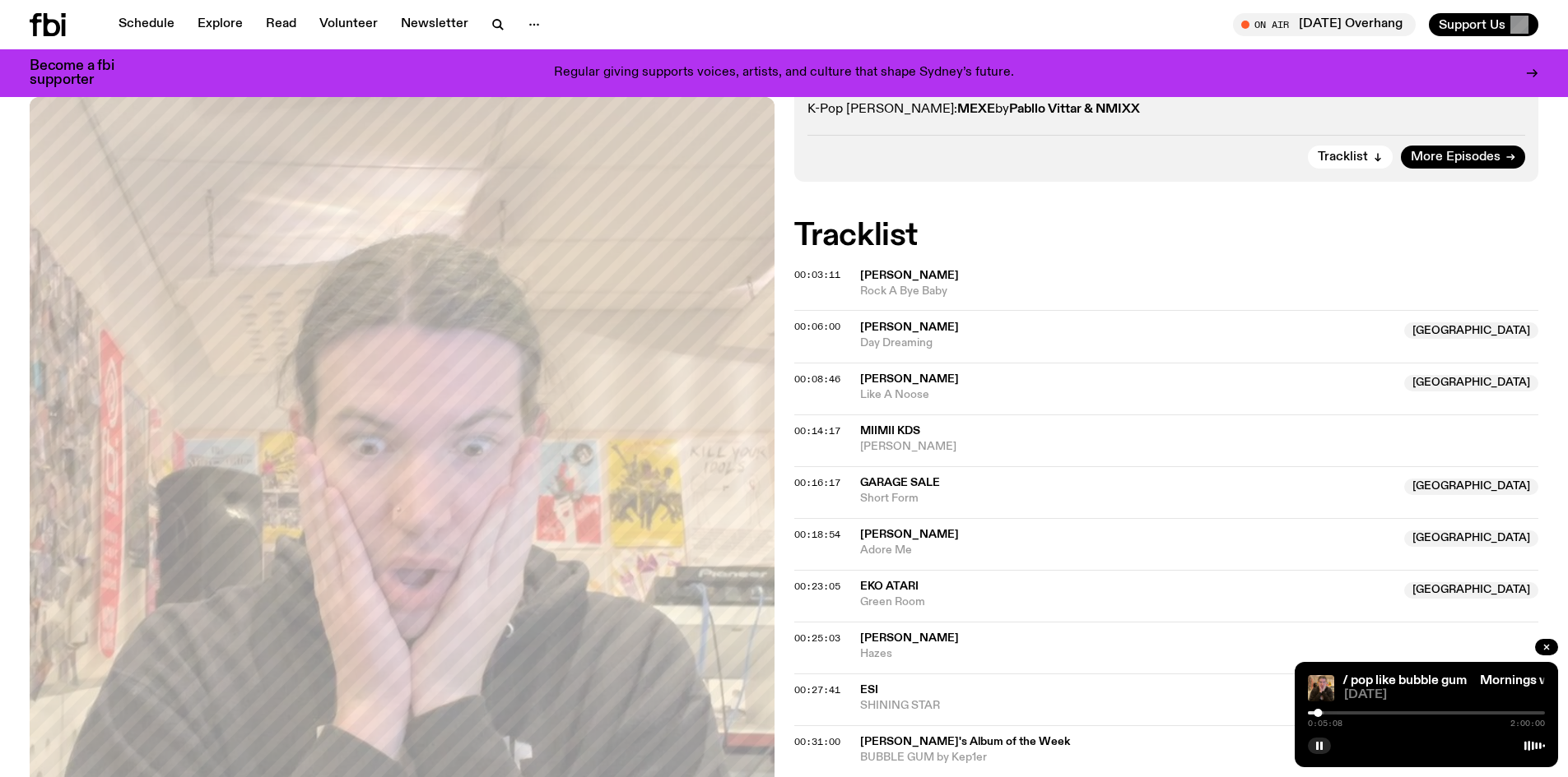
click at [884, 328] on span "Ms. Thandi" at bounding box center [909, 327] width 99 height 12
click at [1331, 713] on div at bounding box center [1426, 713] width 237 height 4
click at [1327, 712] on div at bounding box center [1213, 713] width 237 height 4
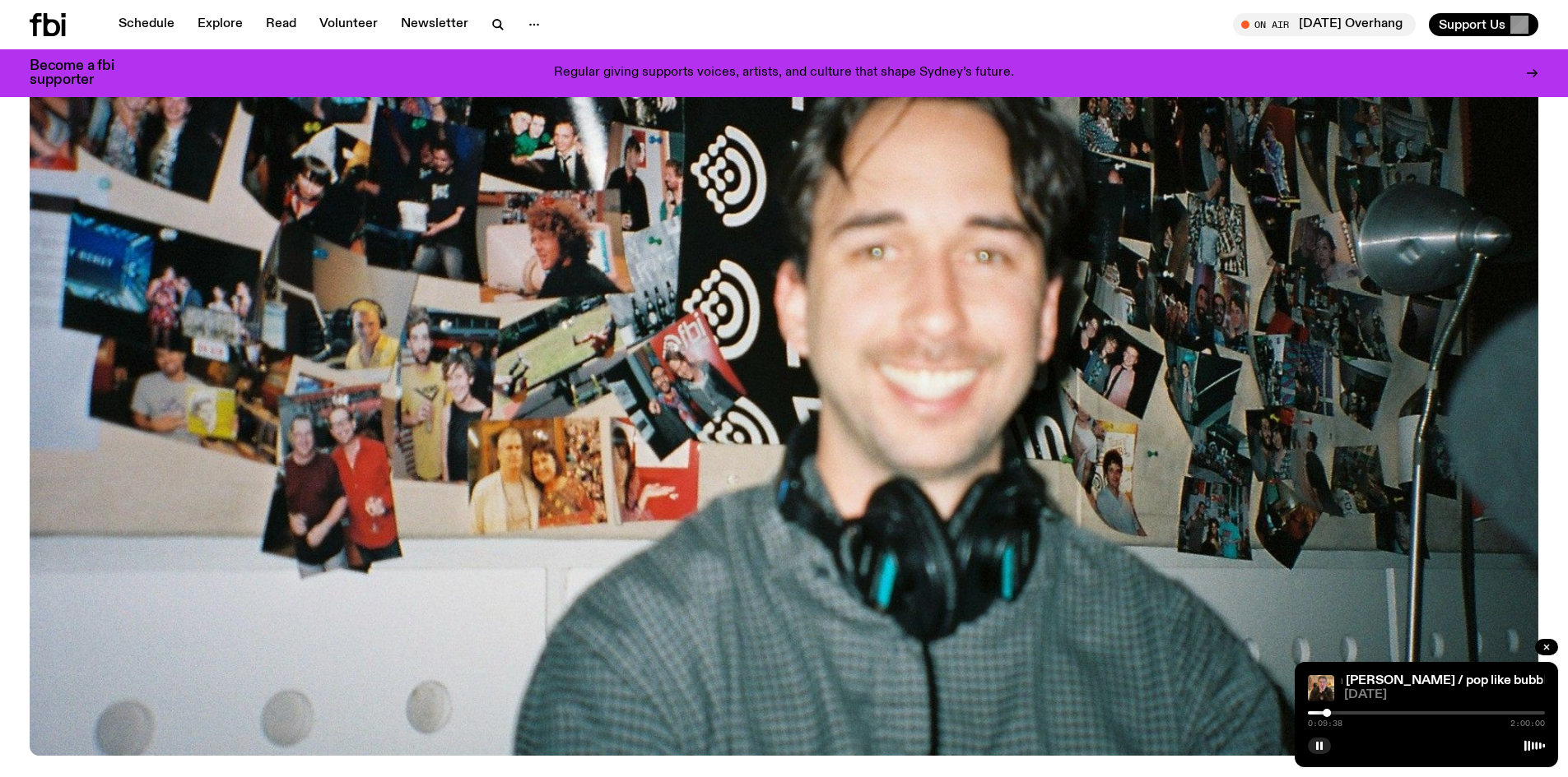
scroll to position [820, 0]
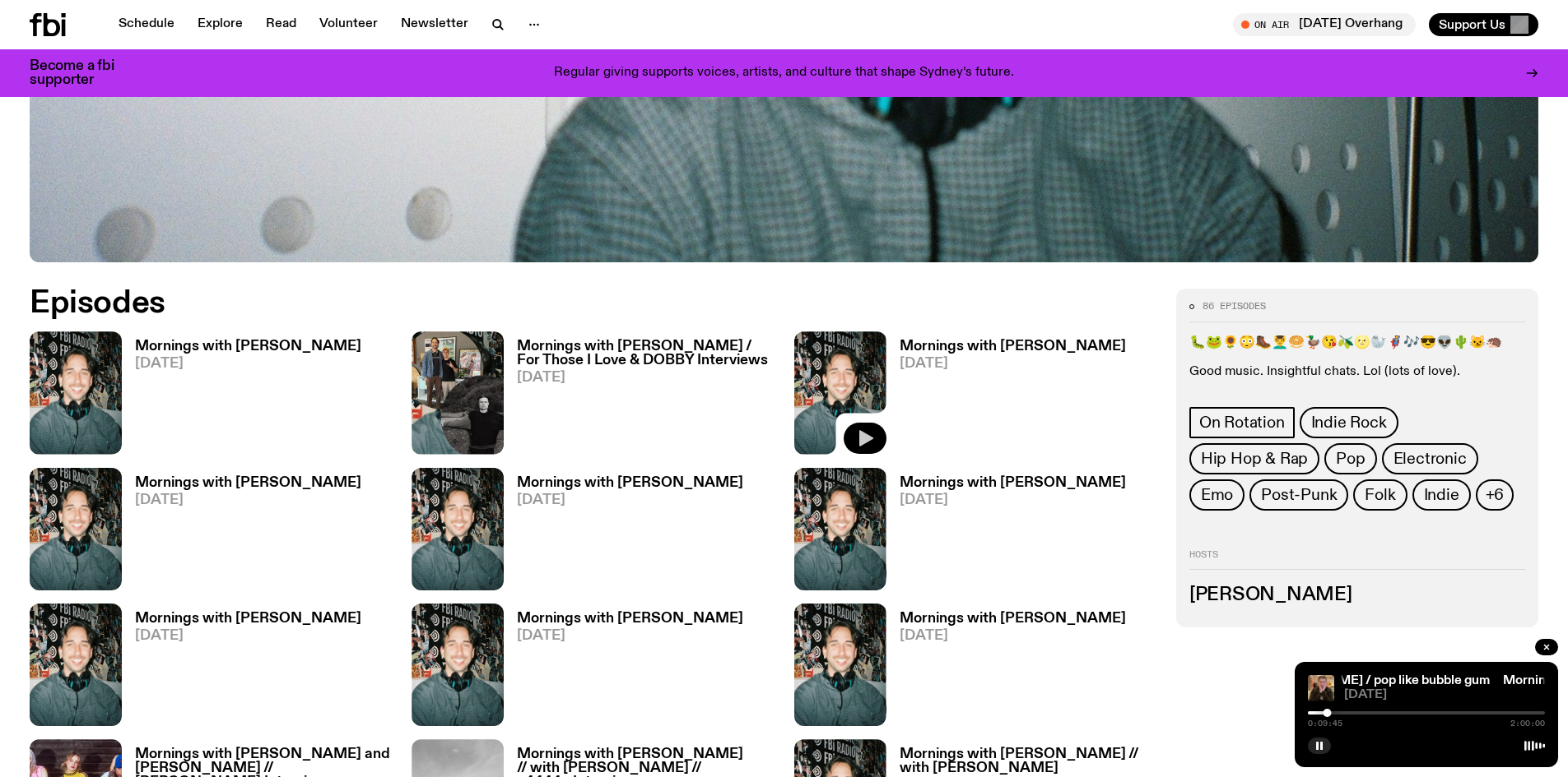
click at [874, 441] on icon "button" at bounding box center [865, 439] width 20 height 20
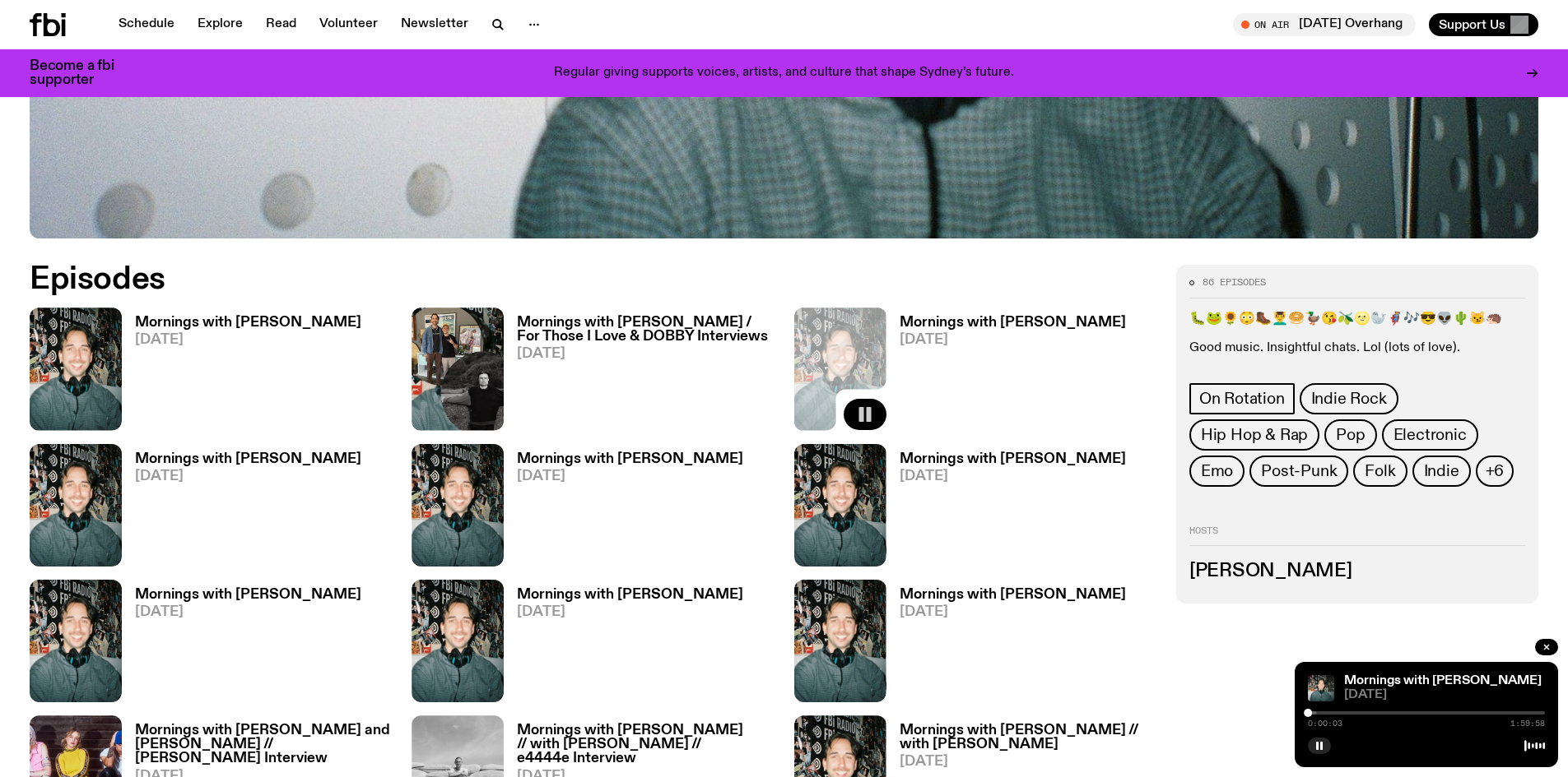
scroll to position [761, 0]
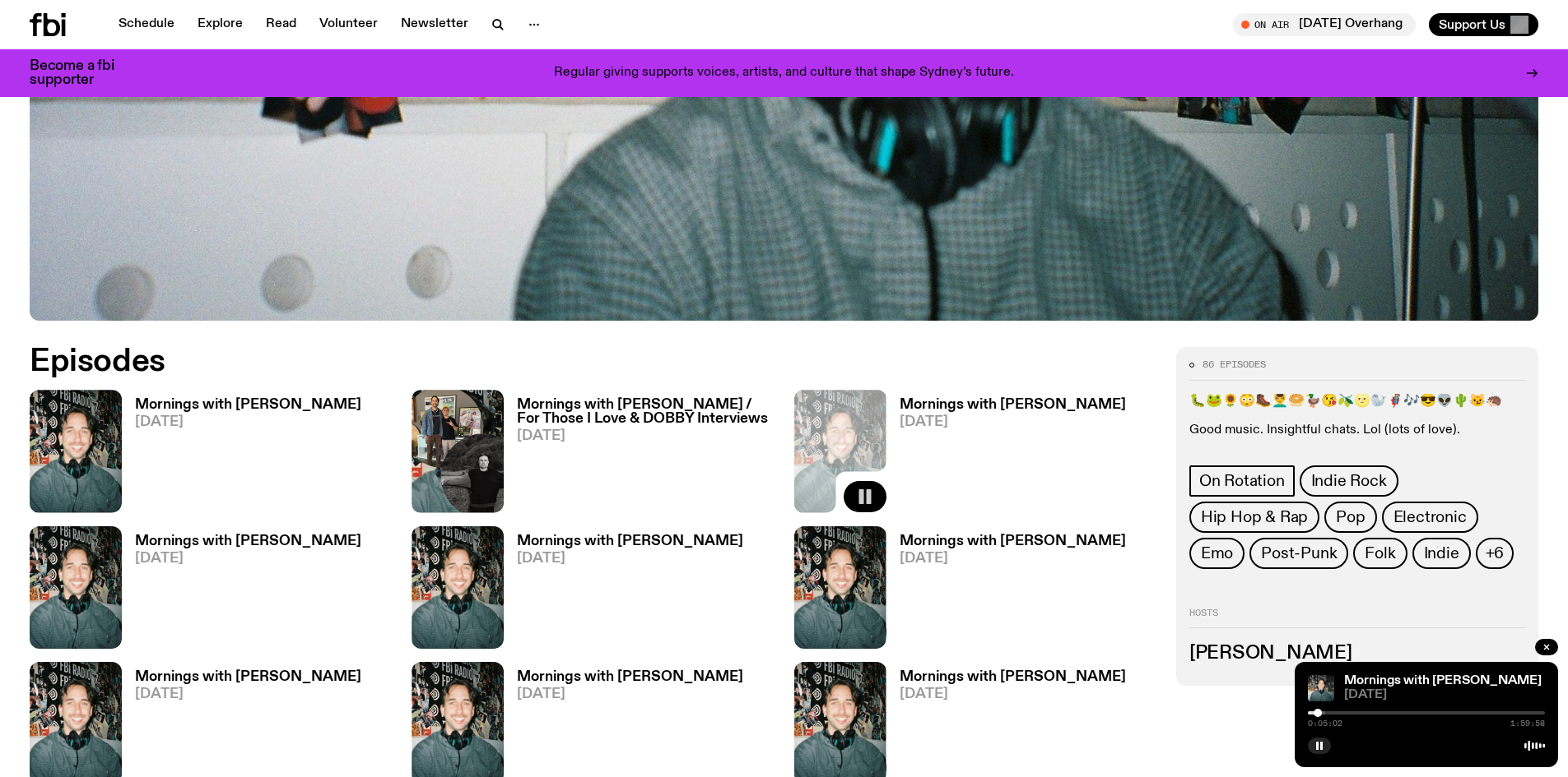
drag, startPoint x: 1455, startPoint y: 6, endPoint x: 1098, endPoint y: 349, distance: 495.1
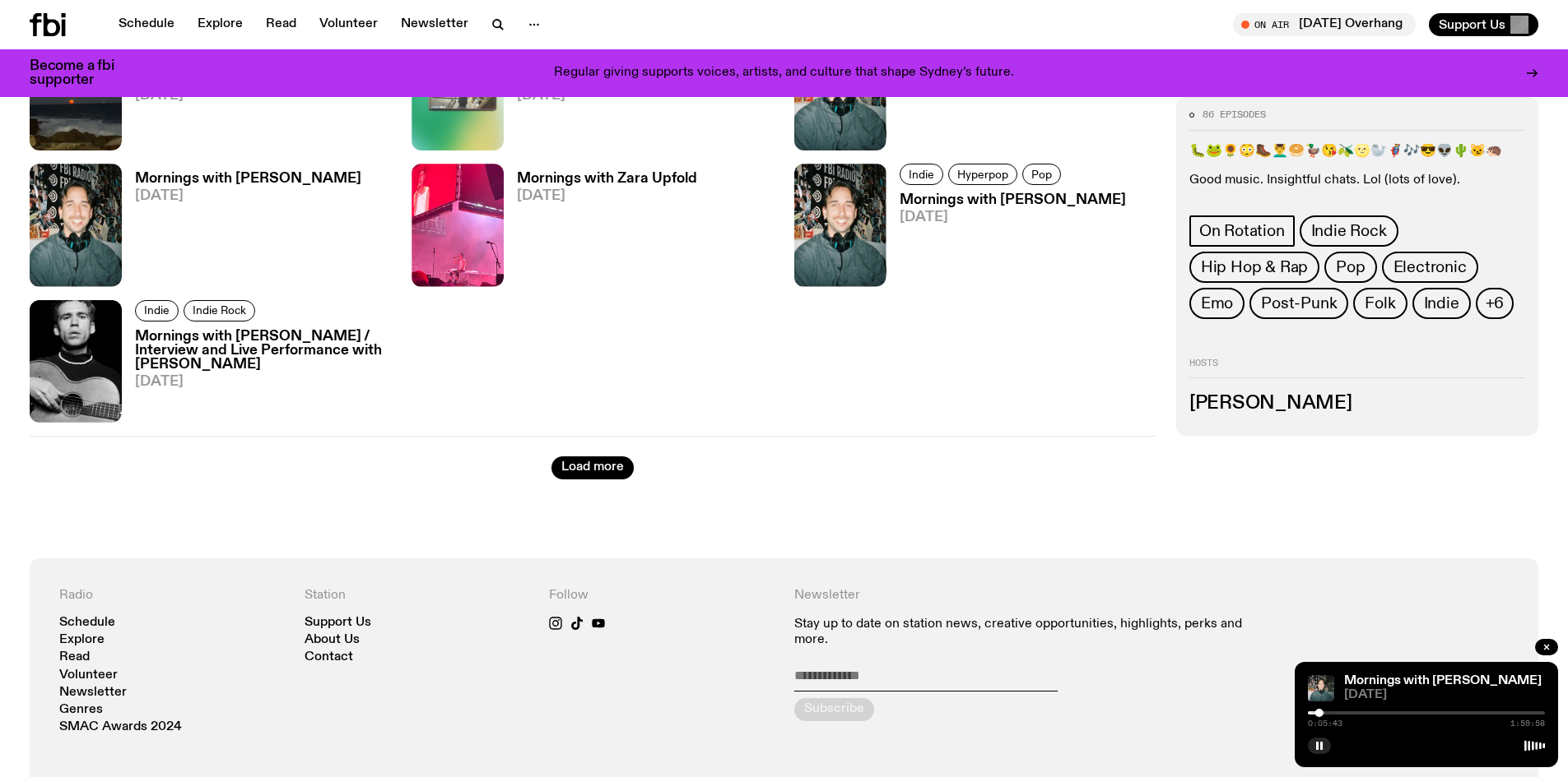
scroll to position [3064, 0]
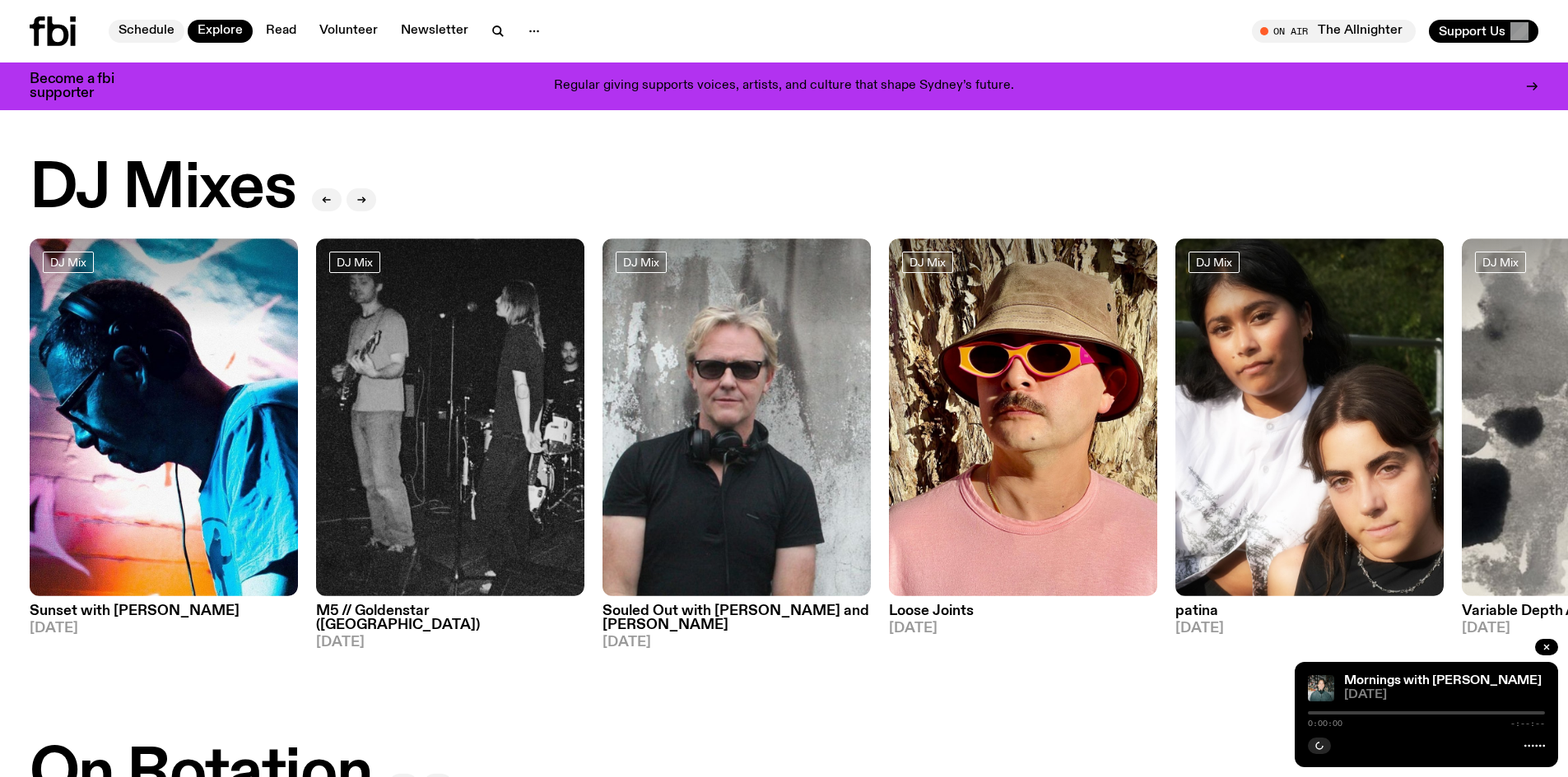
click at [133, 36] on link "Schedule" at bounding box center [146, 31] width 76 height 23
